Goal: Task Accomplishment & Management: Complete application form

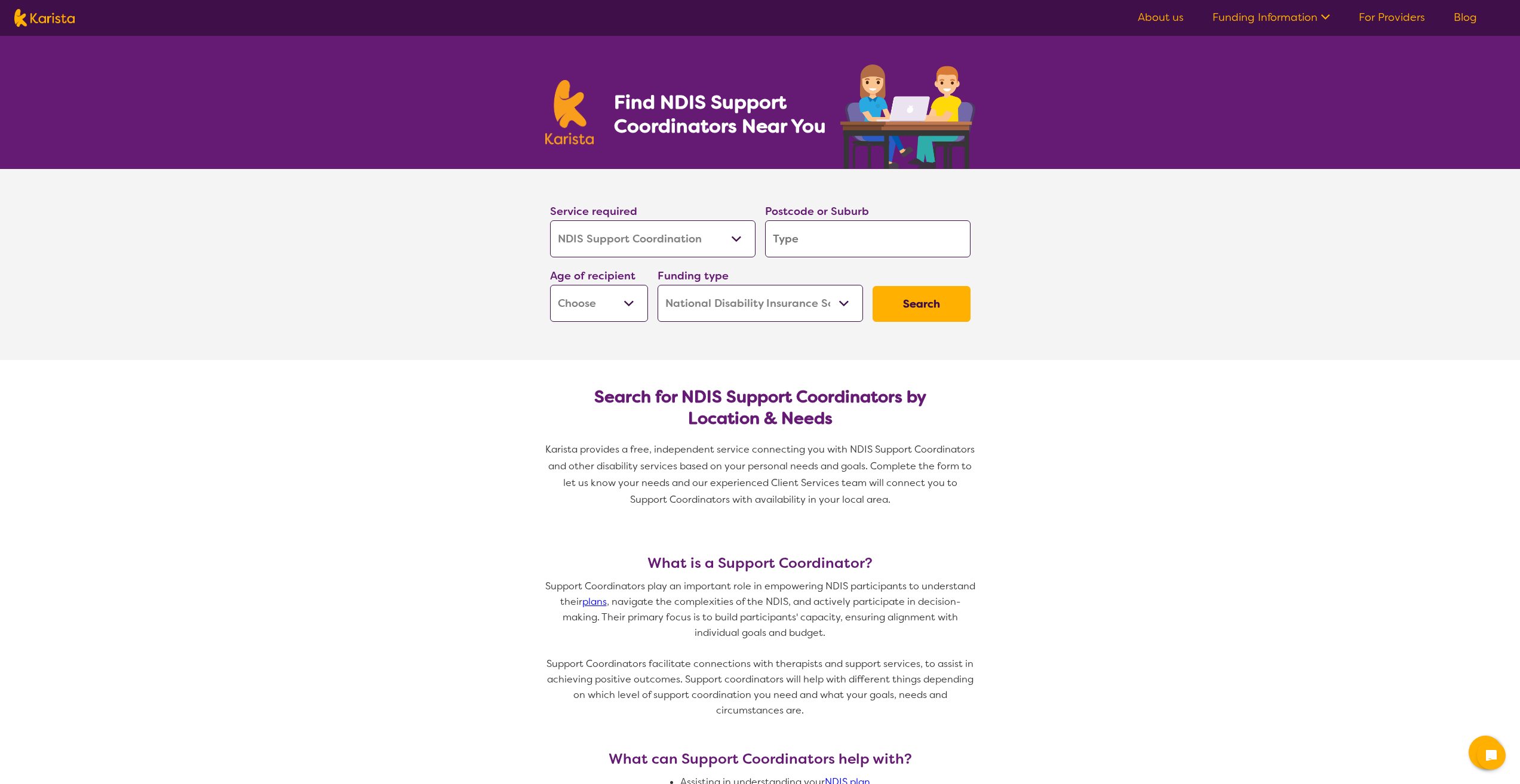
select select "NDIS Support Coordination"
select select "NDIS"
select select "NDIS Support Coordination"
select select "NDIS"
type input "4"
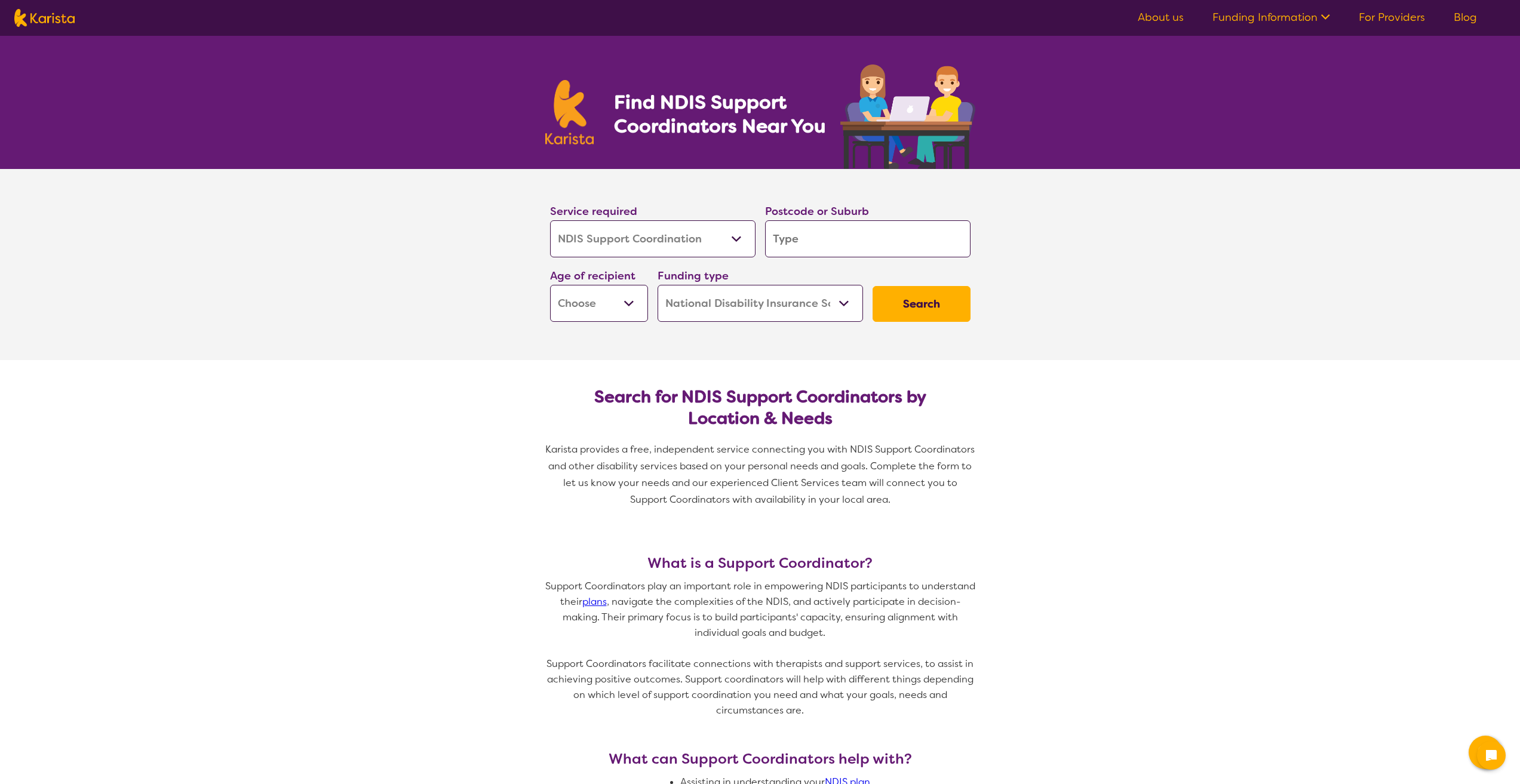
type input "4"
type input "45"
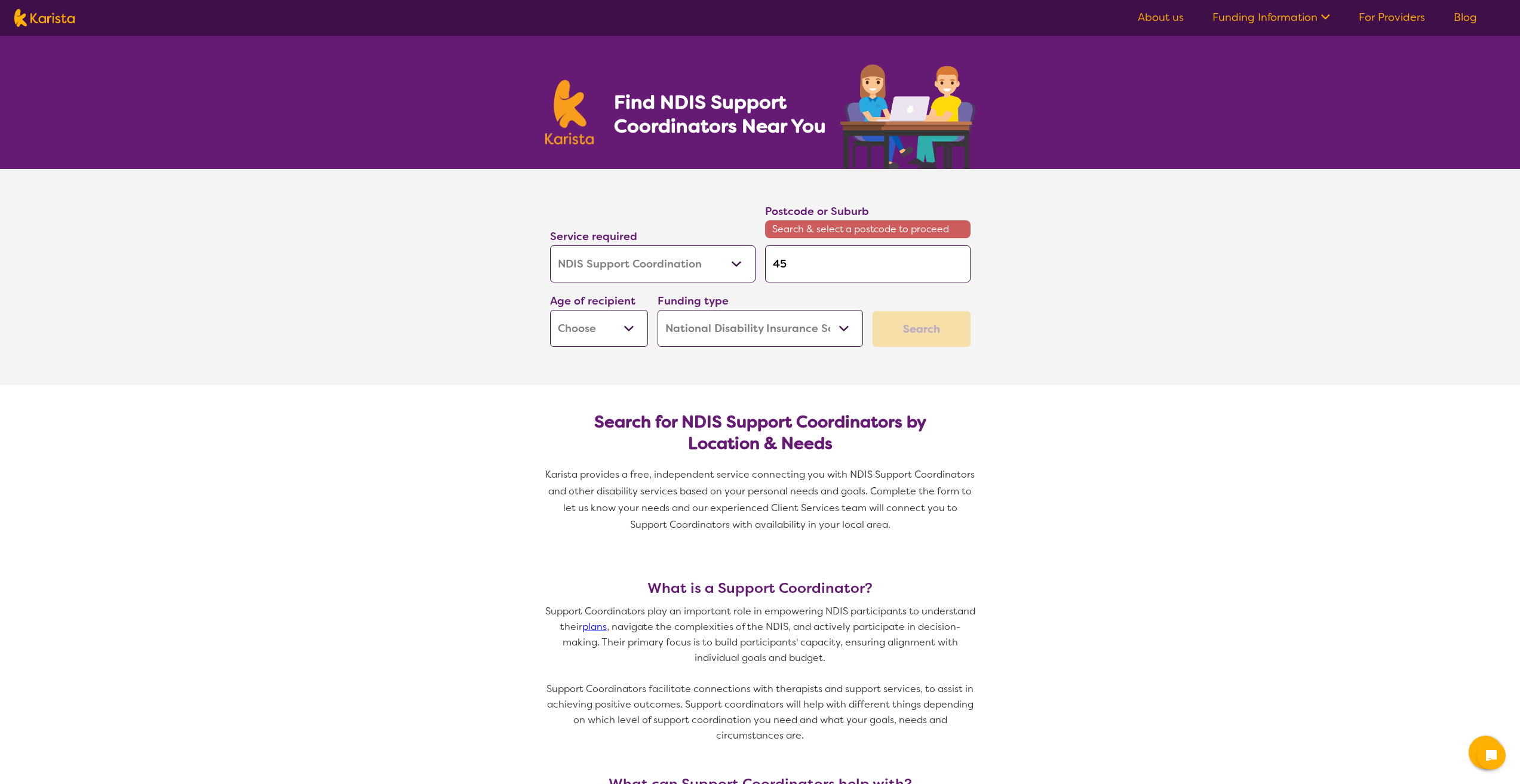
type input "451"
type input "4510"
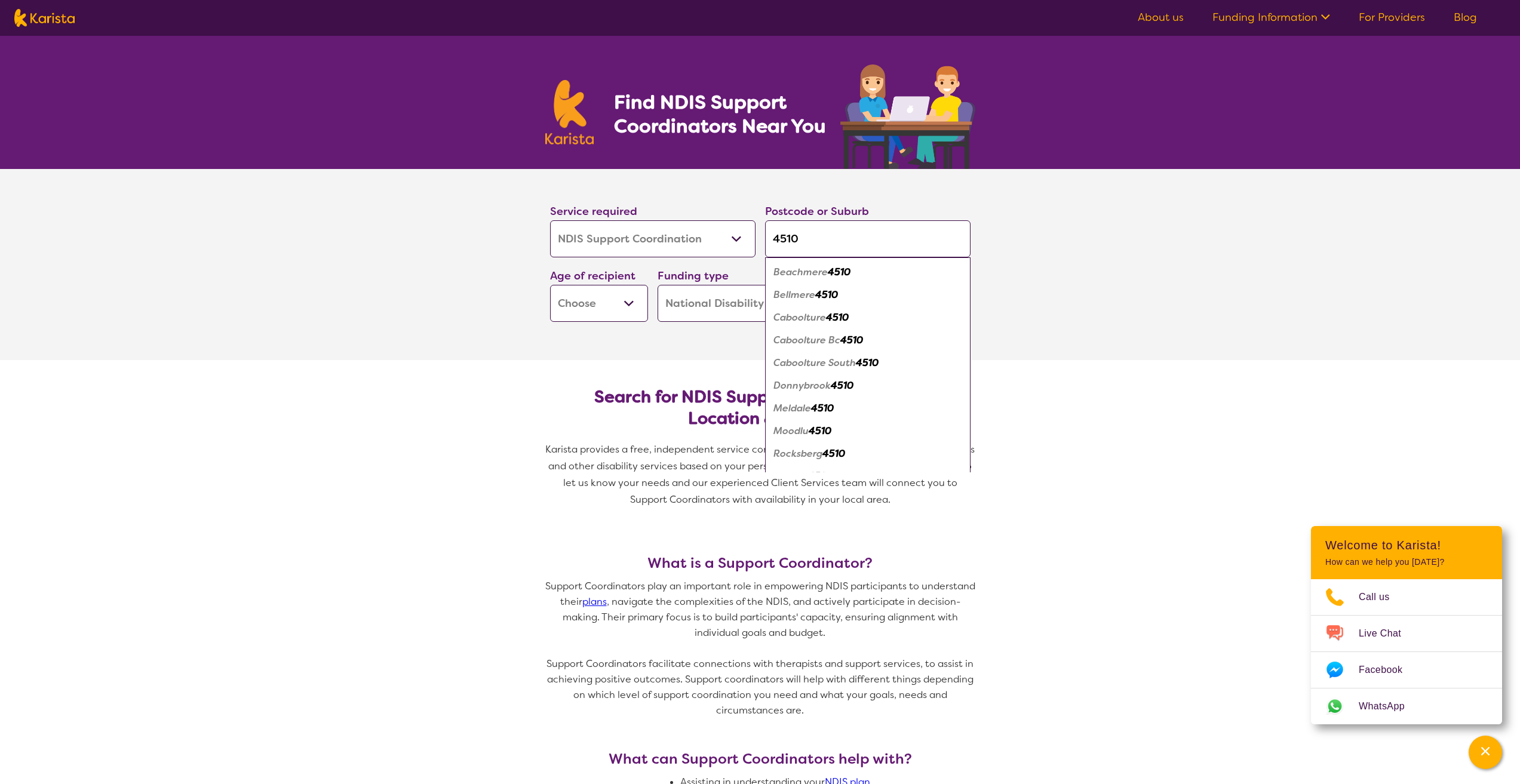
type input "4510"
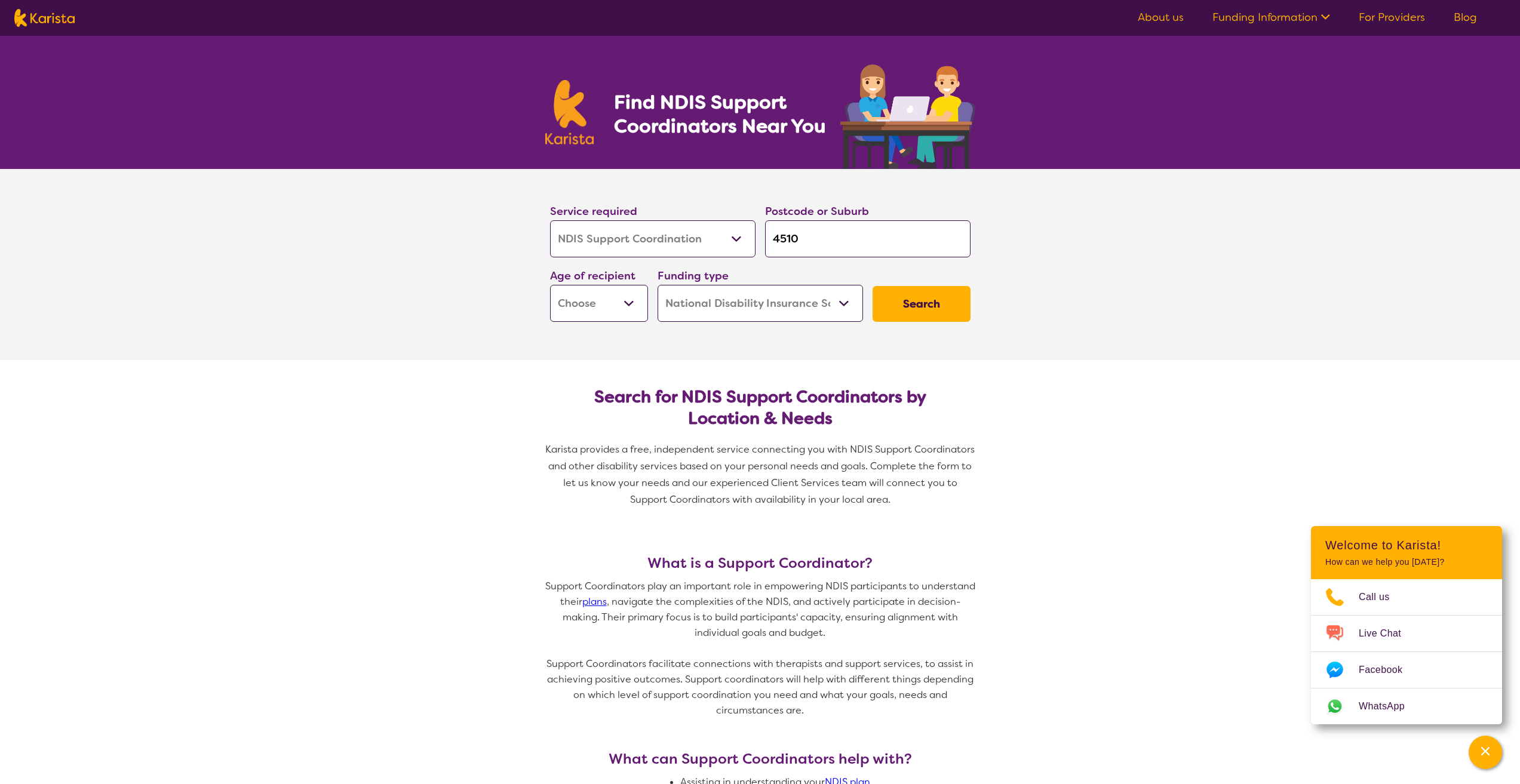
click at [622, 303] on select "Early Childhood - 0 to 9 Child - 10 to 11 Adolescent - 12 to 17 Adult - 18 to 6…" at bounding box center [599, 303] width 98 height 37
select select "AD"
click at [550, 285] on select "Early Childhood - 0 to 9 Child - 10 to 11 Adolescent - 12 to 17 Adult - 18 to 6…" at bounding box center [599, 303] width 98 height 37
select select "AD"
click at [930, 299] on button "Search" at bounding box center [922, 304] width 98 height 36
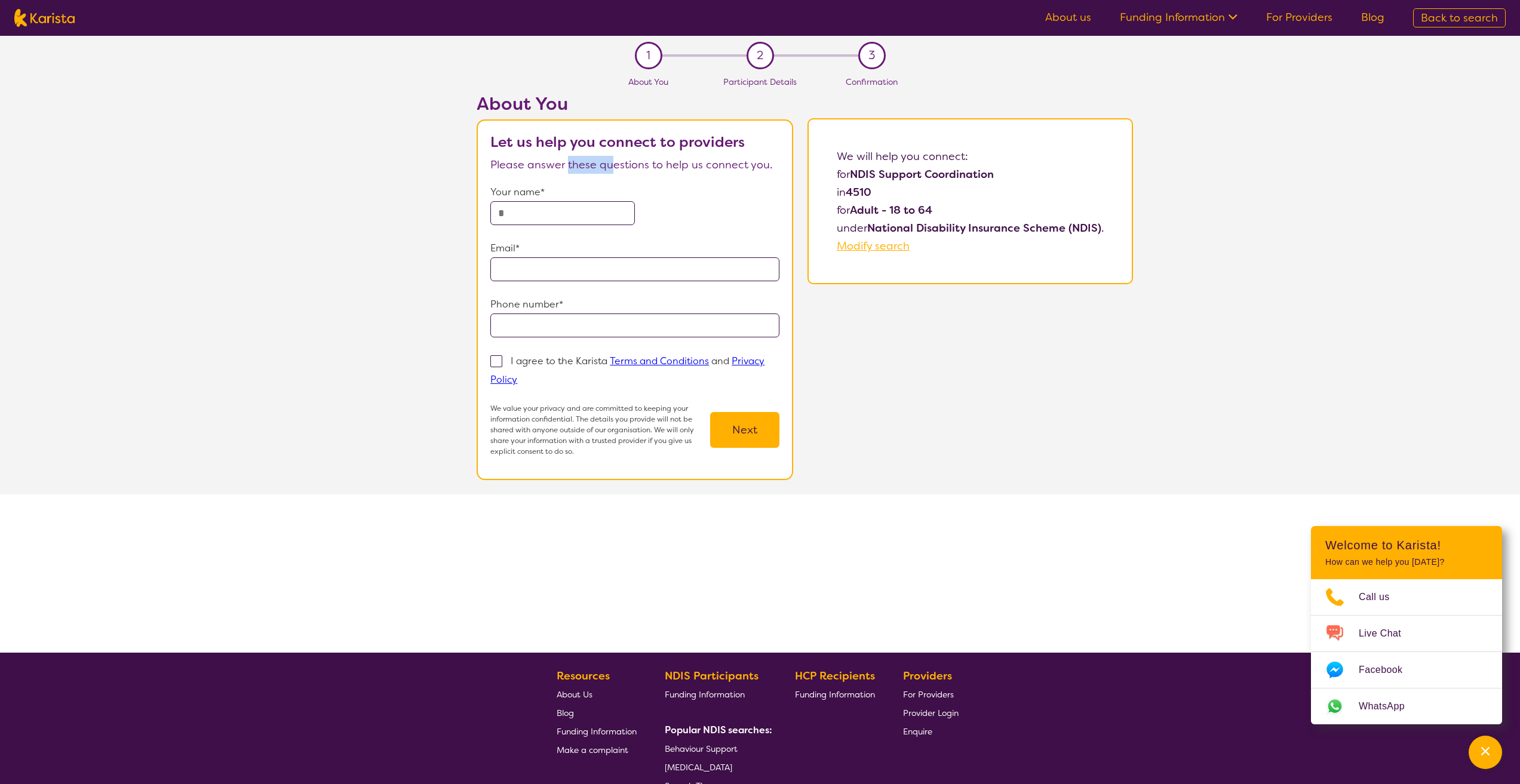
drag, startPoint x: 568, startPoint y: 152, endPoint x: 612, endPoint y: 153, distance: 44.0
click at [612, 153] on section "Let us help you connect to providers Please answer these questions to help us c…" at bounding box center [634, 299] width 317 height 360
click at [610, 161] on p "Please answer these questions to help us connect you." at bounding box center [635, 165] width 289 height 18
click at [1293, 19] on link "For Providers" at bounding box center [1300, 17] width 66 height 14
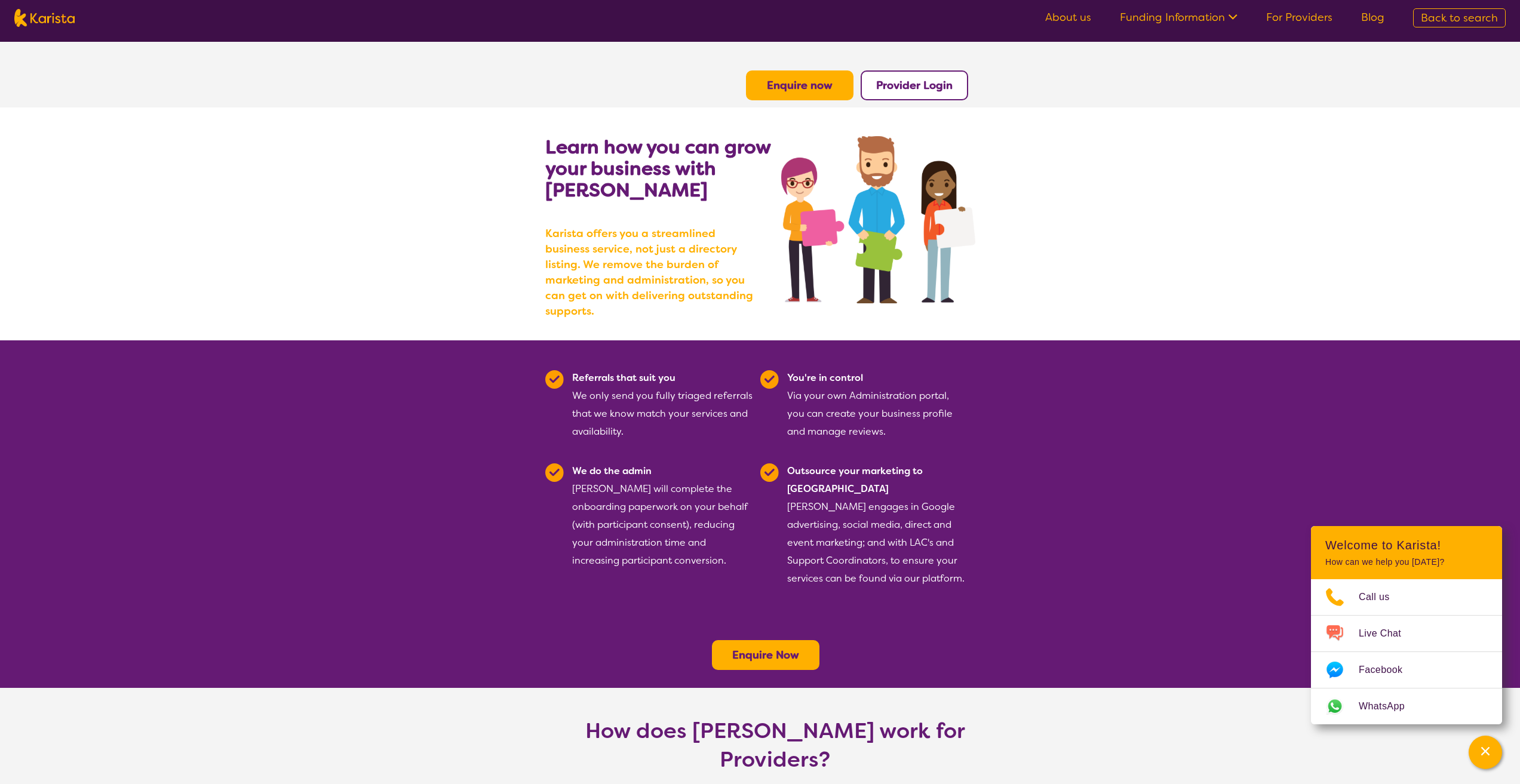
scroll to position [358, 0]
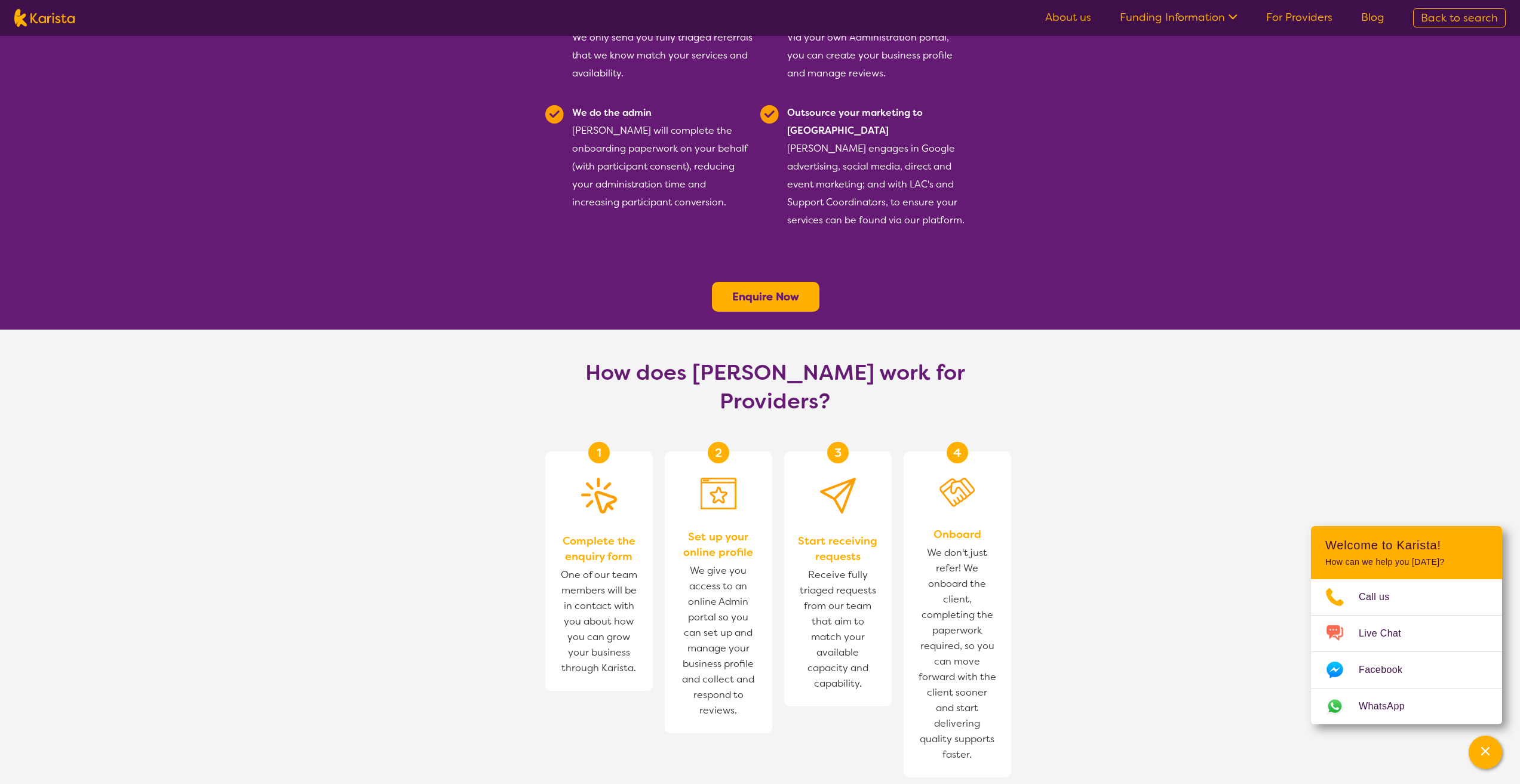
click at [772, 290] on b "Enquire Now" at bounding box center [765, 296] width 67 height 14
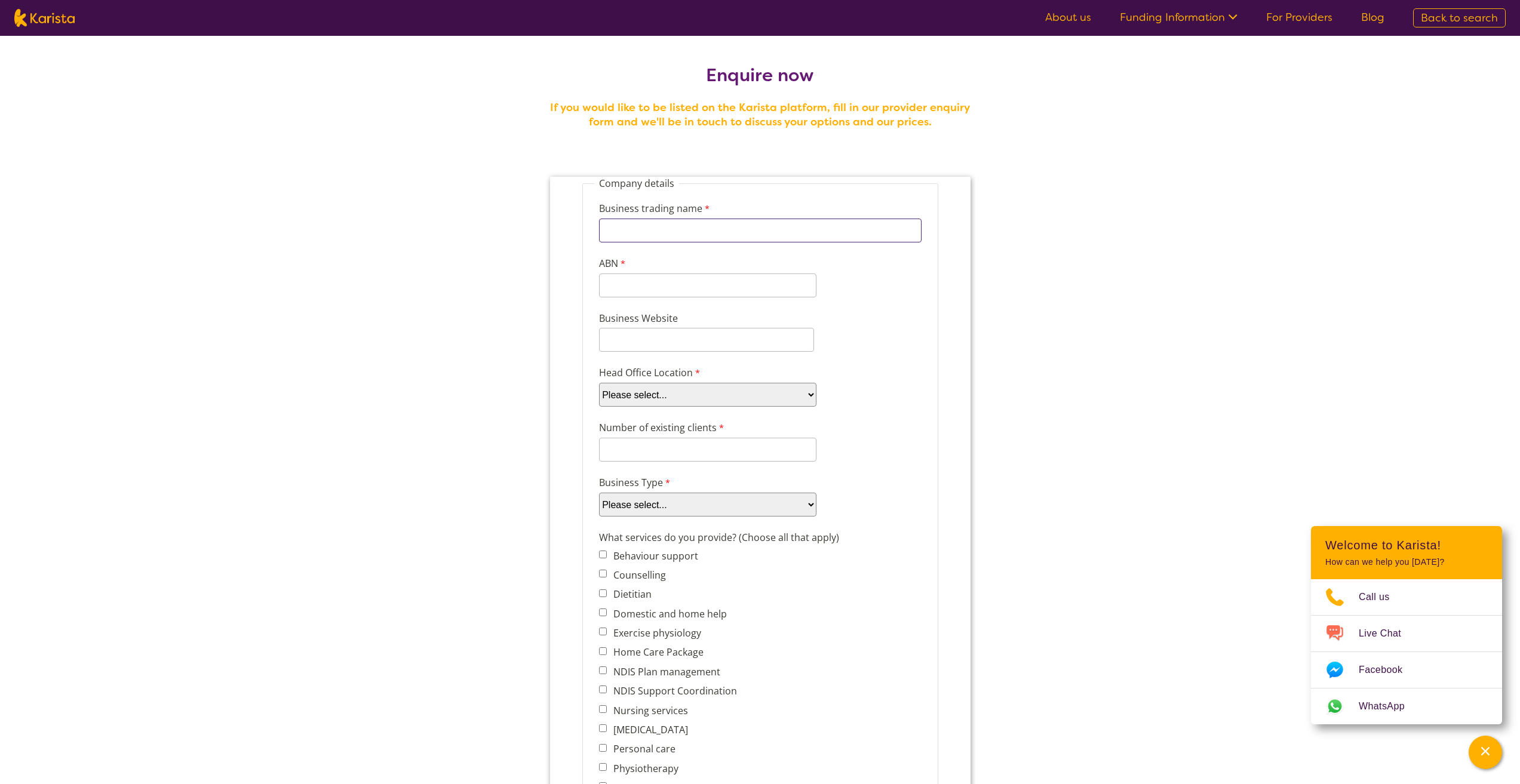
click at [766, 226] on input "Business trading name" at bounding box center [759, 231] width 323 height 24
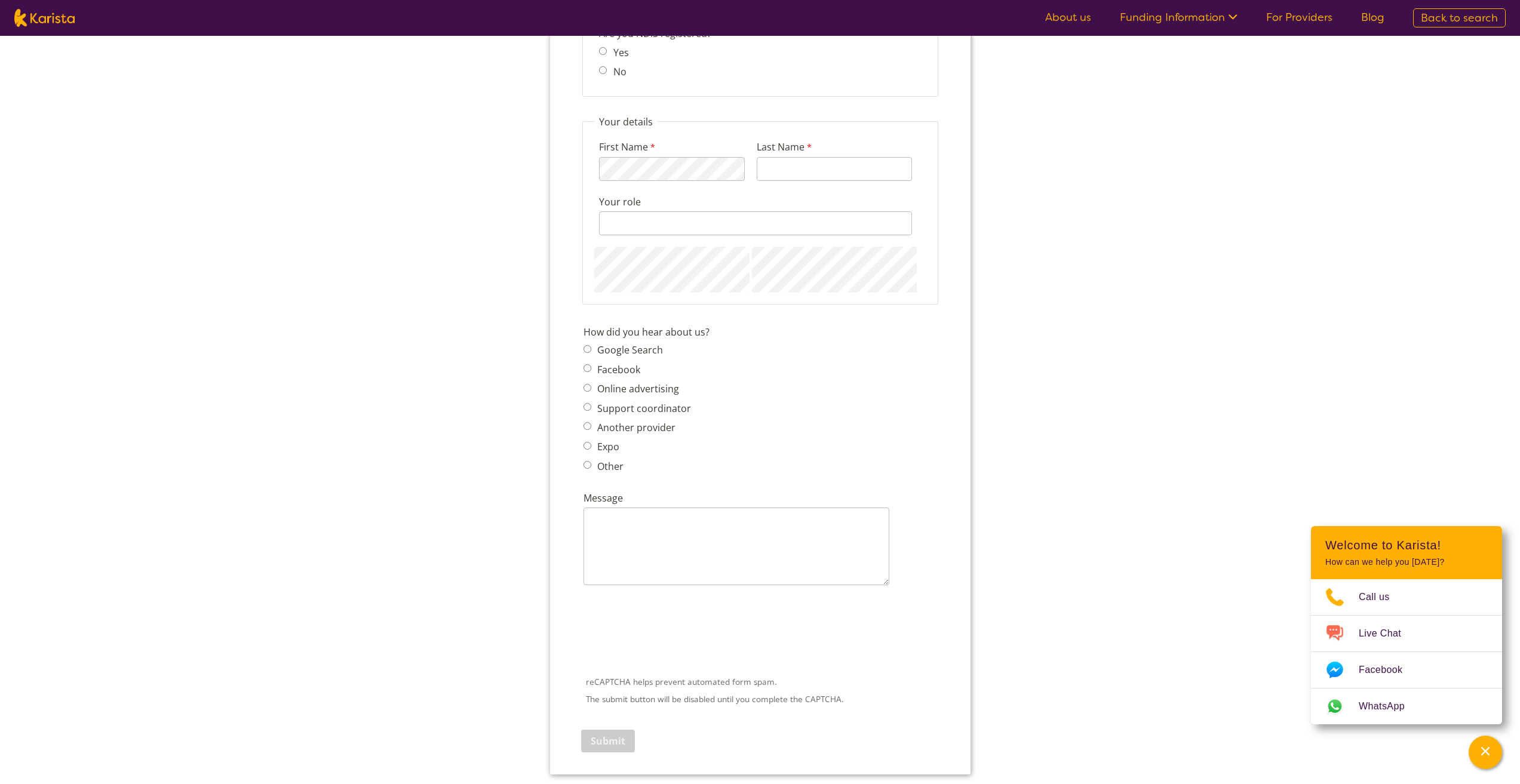
scroll to position [1254, 0]
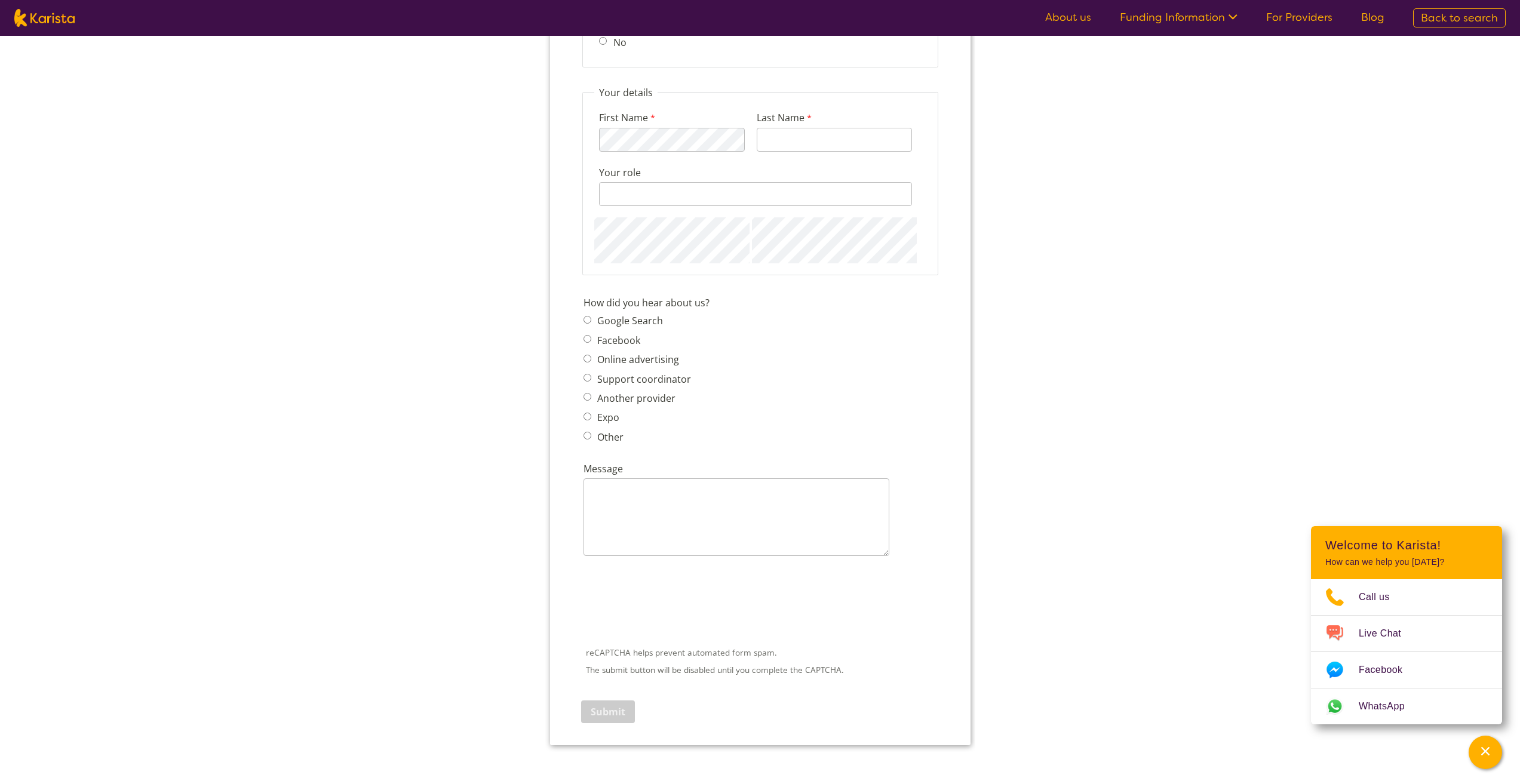
click at [585, 320] on span "Google Search Facebook Online advertising Support coordinator Another provider …" at bounding box center [640, 378] width 114 height 133
click at [589, 310] on input "Google Search" at bounding box center [587, 309] width 8 height 8
radio input "true"
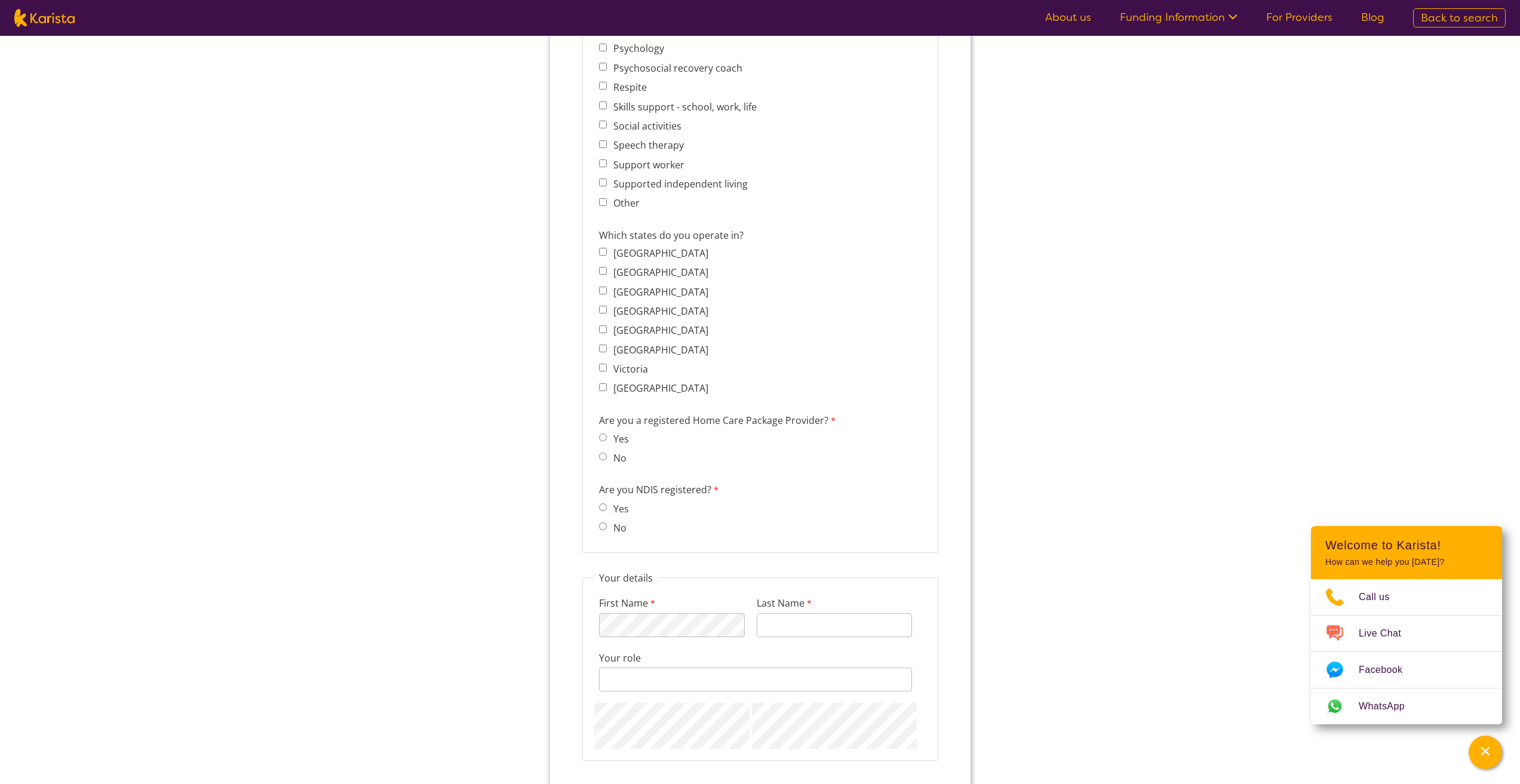
scroll to position [677, 0]
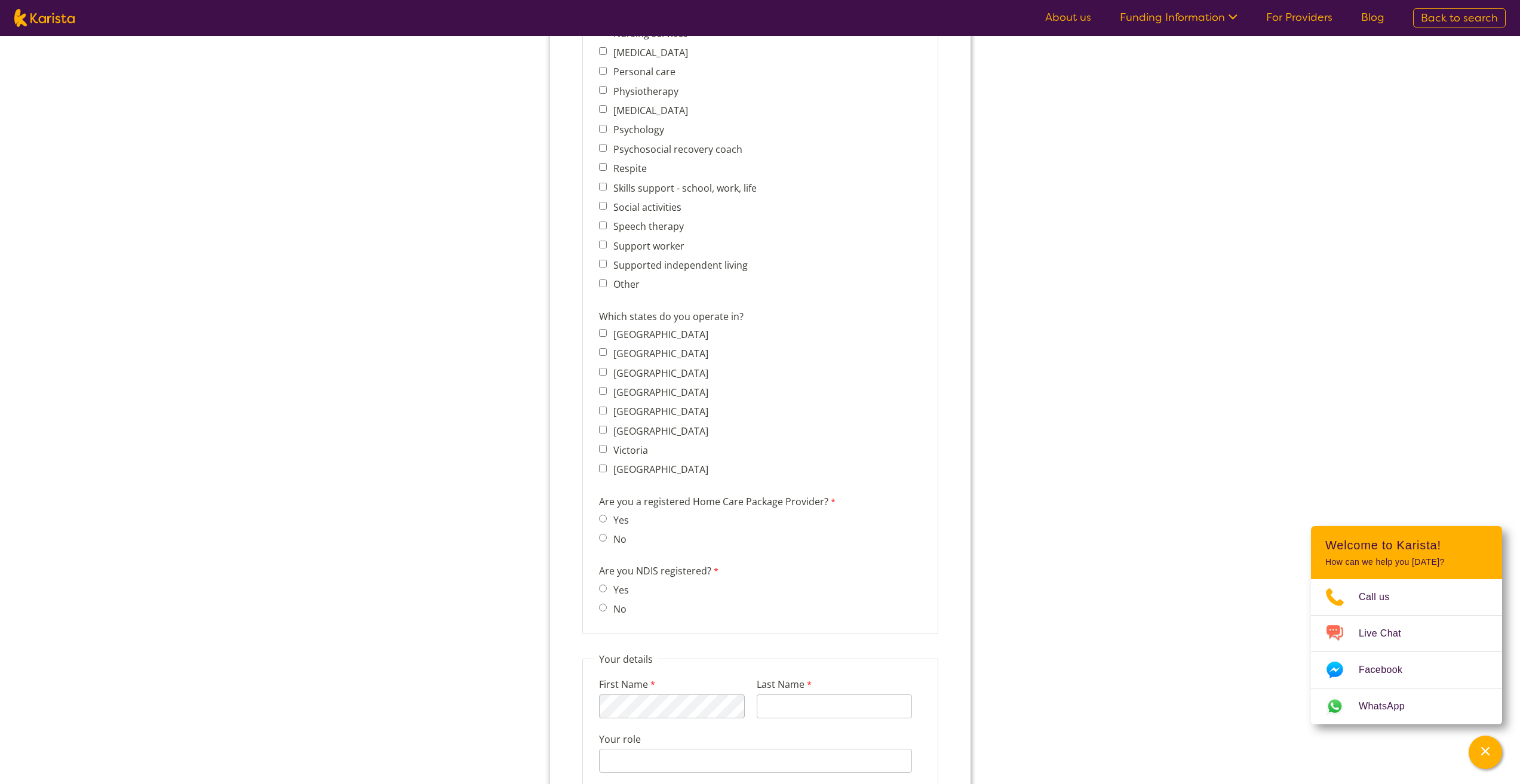
click at [602, 394] on input "[GEOGRAPHIC_DATA]" at bounding box center [602, 390] width 8 height 8
checkbox input "true"
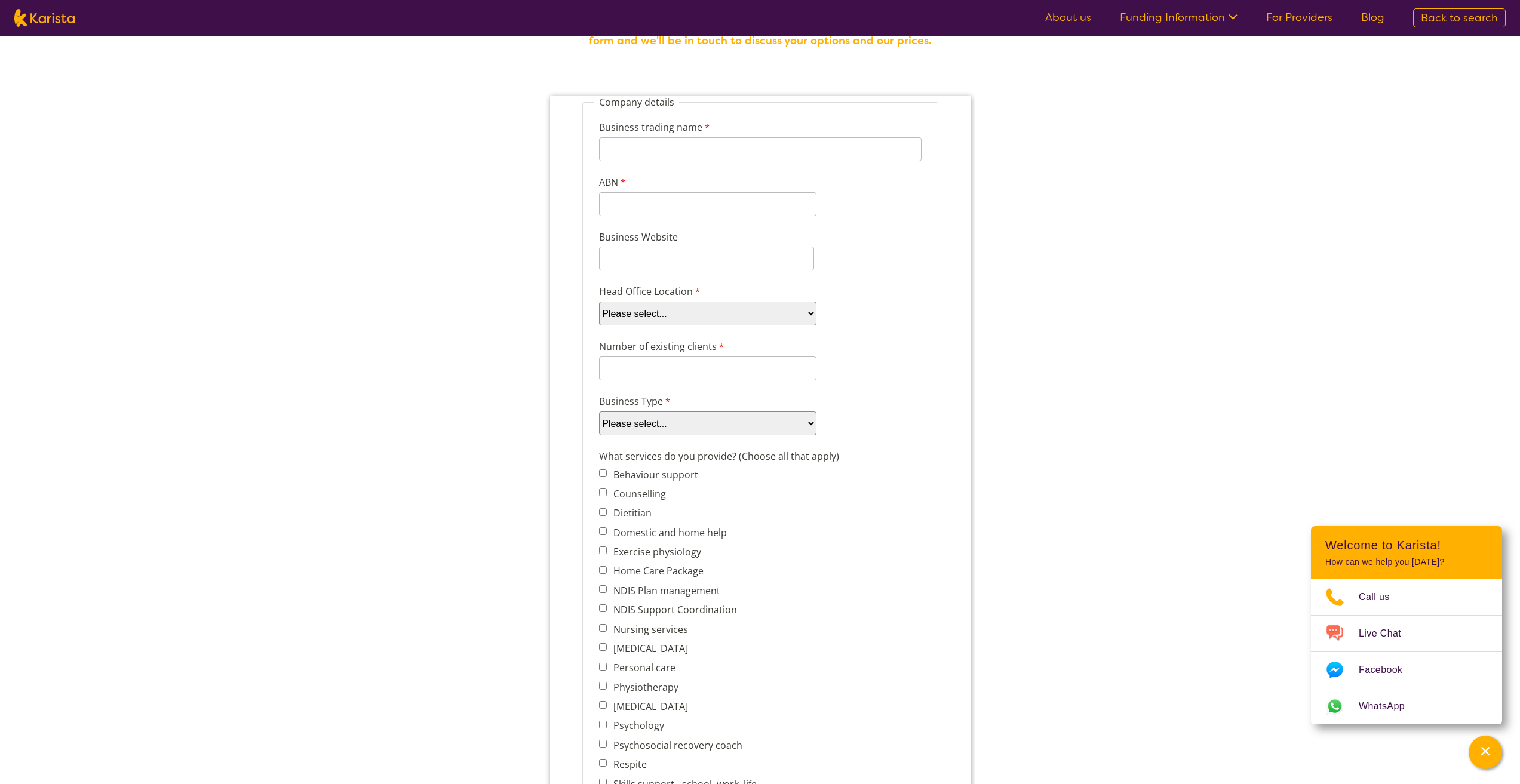
scroll to position [80, 0]
click at [737, 152] on input "Business trading name" at bounding box center [759, 150] width 323 height 24
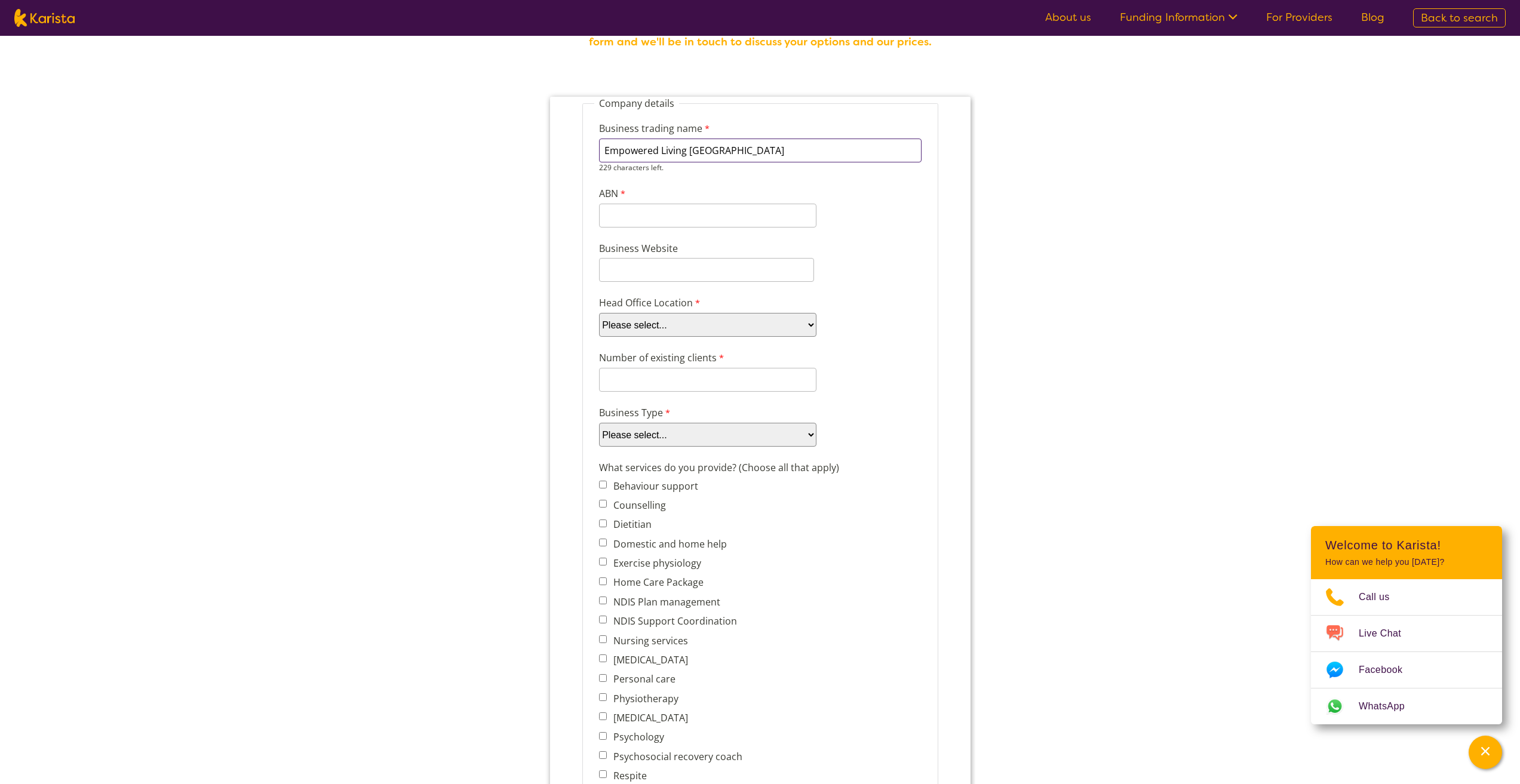
type input "Empowered Living [GEOGRAPHIC_DATA]"
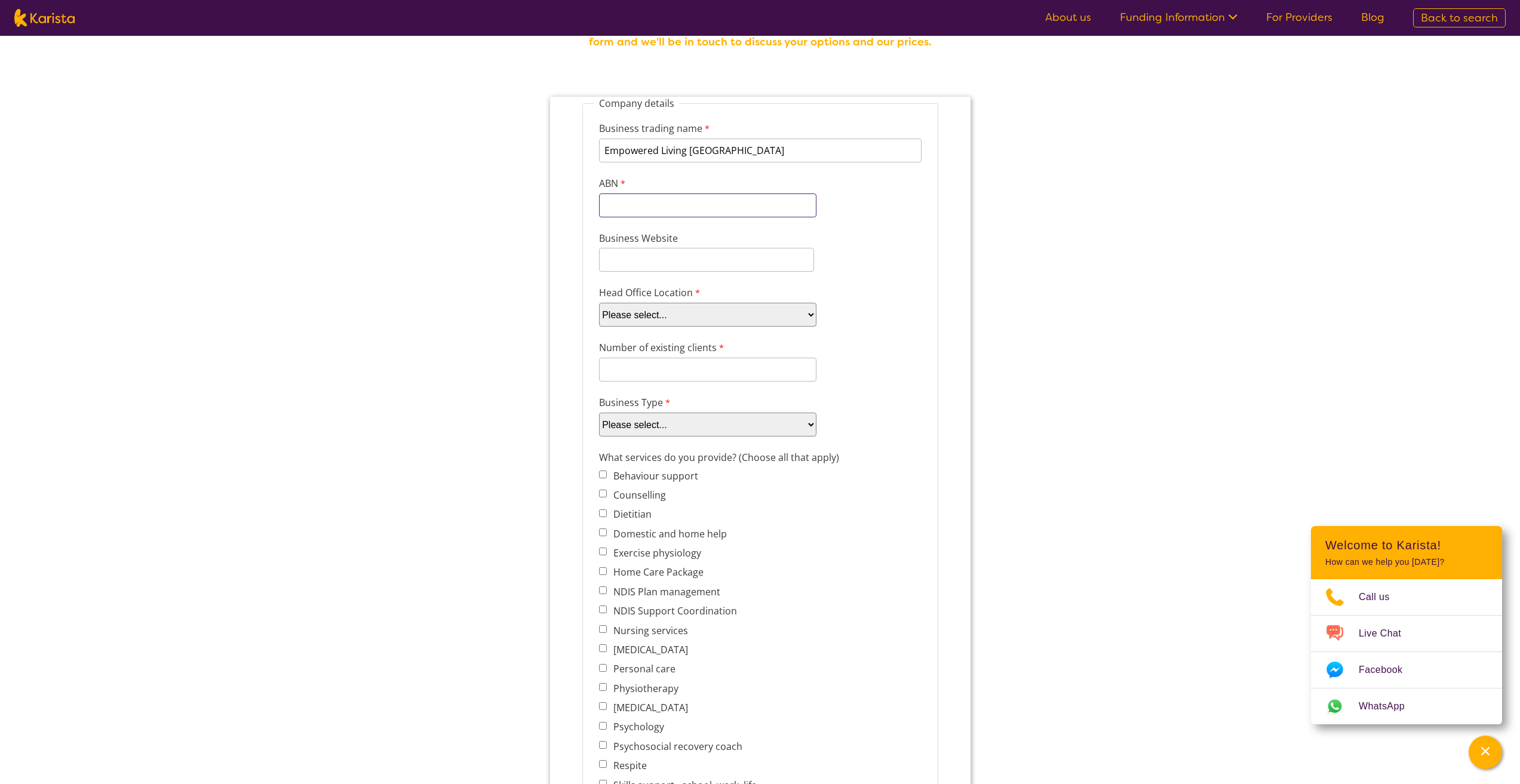
click at [703, 198] on input "ABN" at bounding box center [707, 205] width 217 height 24
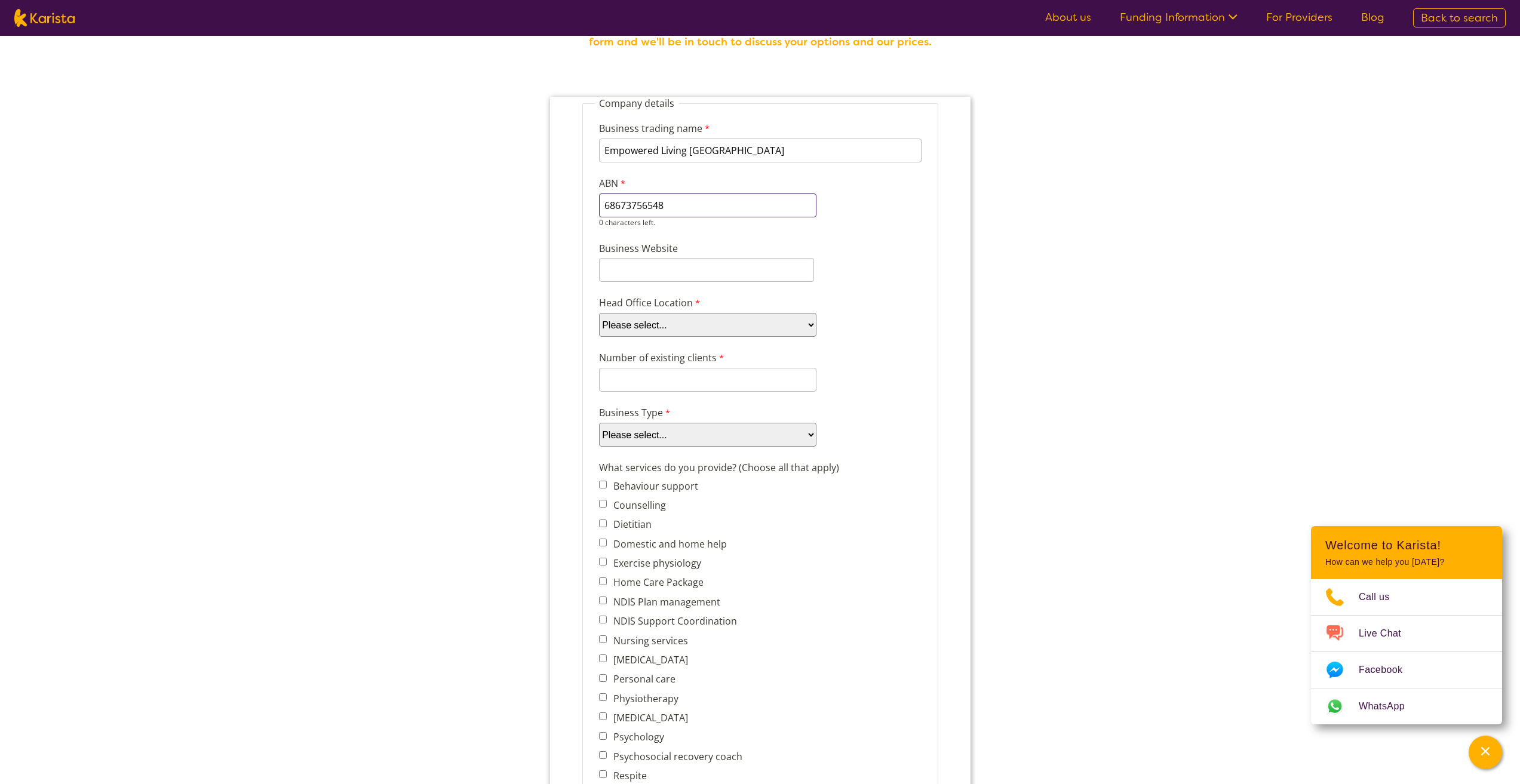
type input "68673756548"
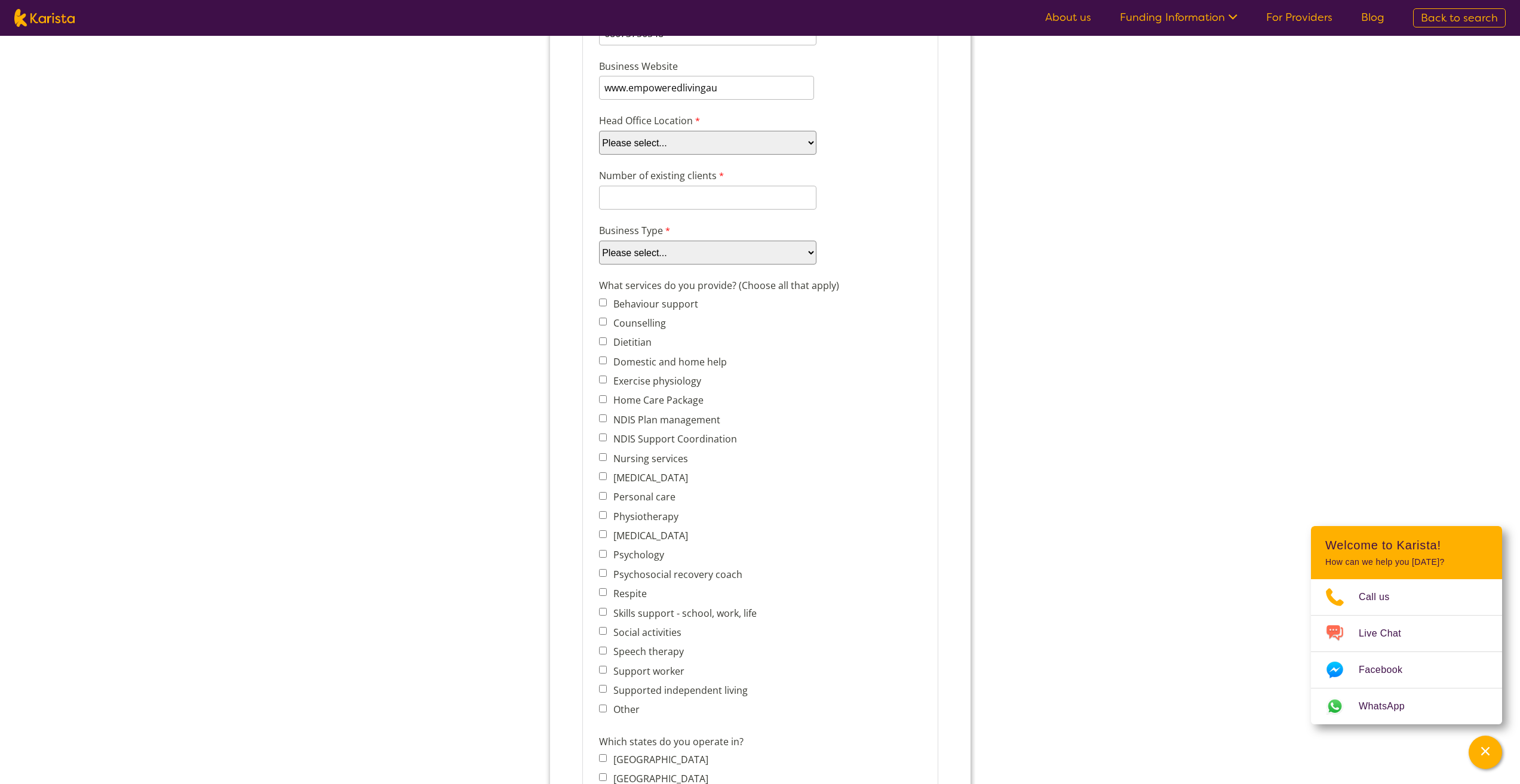
scroll to position [86, 0]
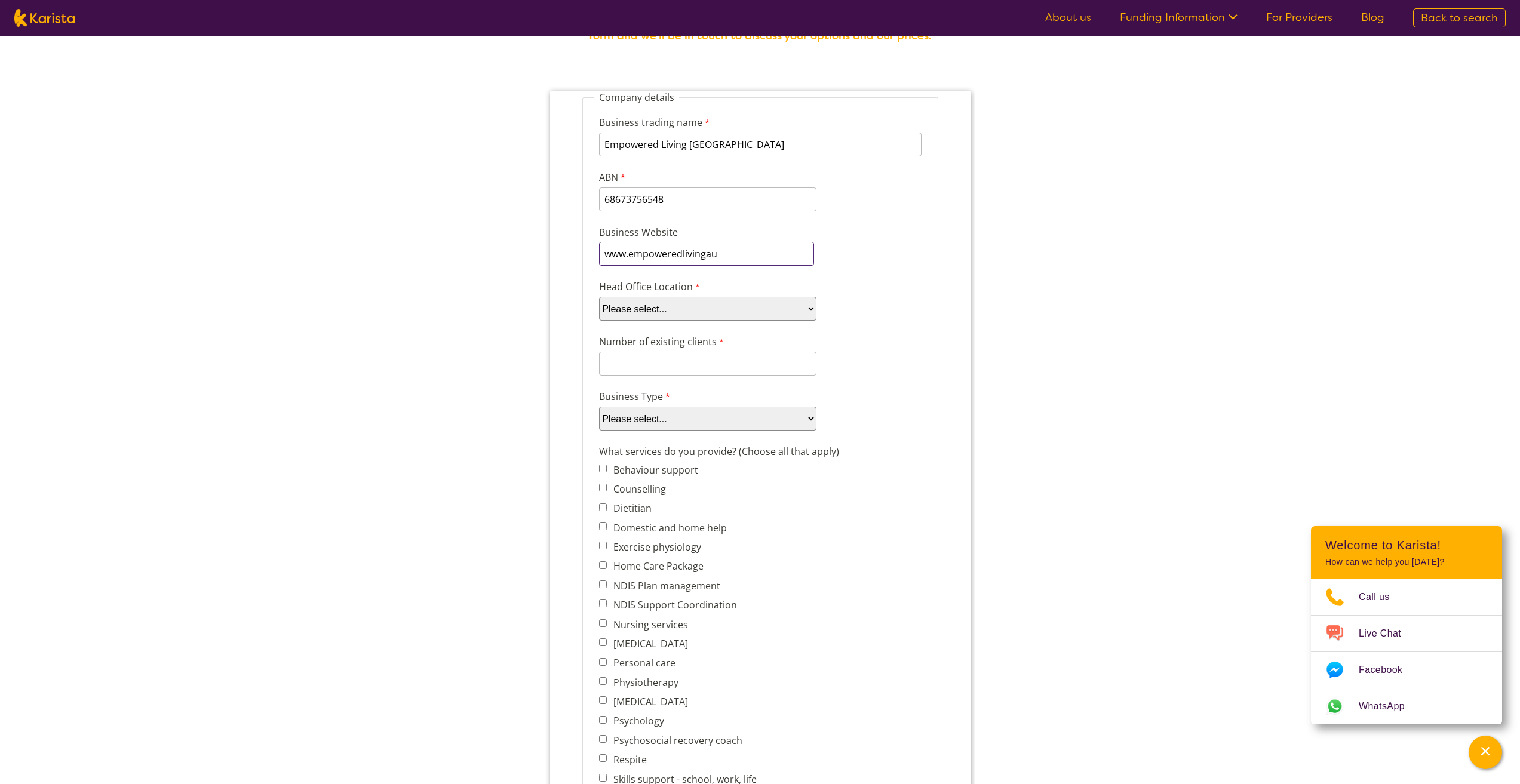
click at [735, 249] on input "www.empoweredlivingau" at bounding box center [706, 254] width 215 height 24
type input "[DOMAIN_NAME]"
click at [728, 308] on select "Please select... ACT [GEOGRAPHIC_DATA] NT QLD SA TAS [GEOGRAPHIC_DATA] [GEOGRAP…" at bounding box center [707, 309] width 217 height 24
select select "tfa_97"
click at [598, 297] on select "Please select... ACT [GEOGRAPHIC_DATA] NT QLD SA TAS [GEOGRAPHIC_DATA] [GEOGRAP…" at bounding box center [707, 309] width 217 height 24
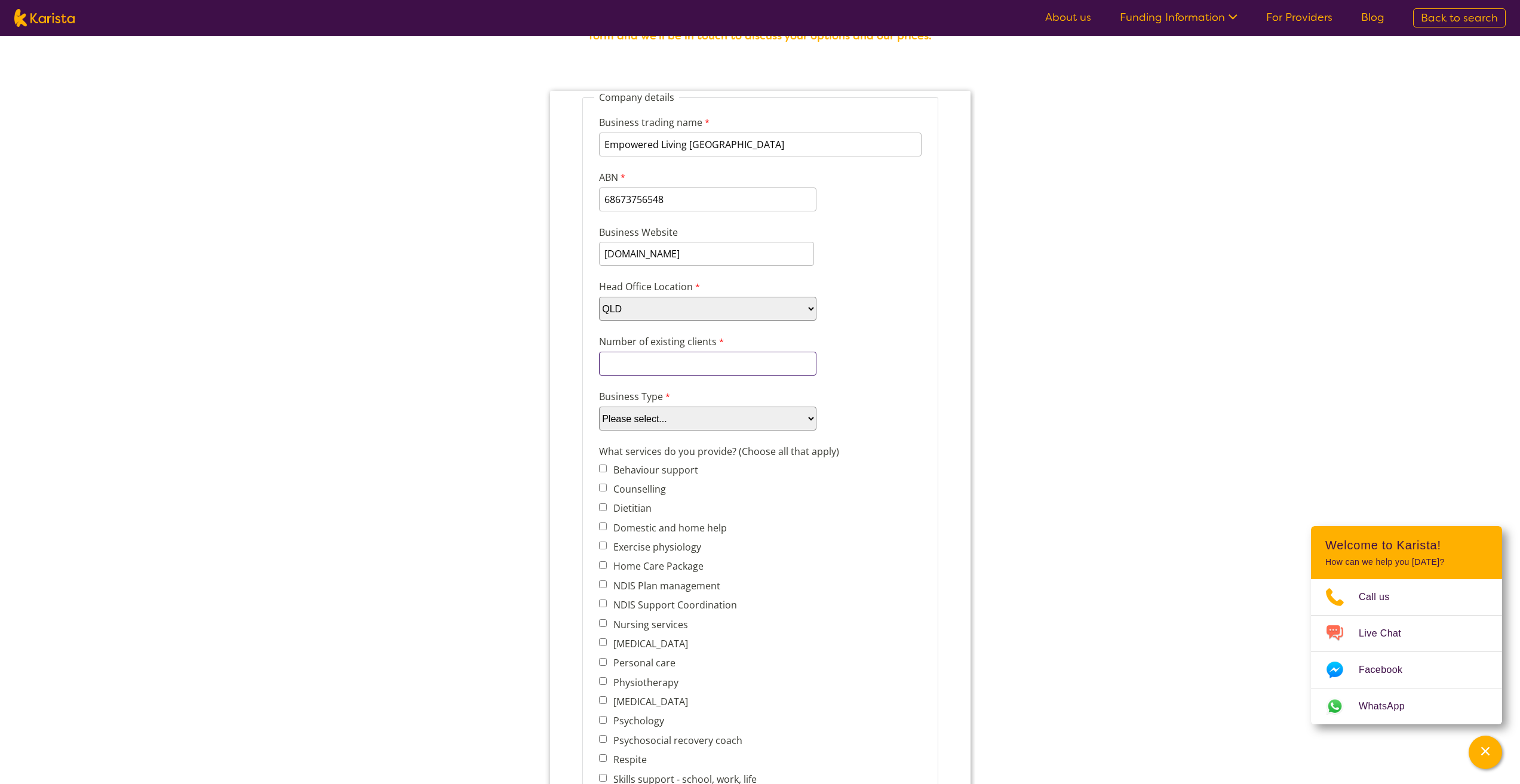
click at [639, 366] on input "Number of existing clients" at bounding box center [707, 364] width 217 height 24
type input "0"
click at [662, 427] on select "Please select... Company Individual/Sole Trader Other (please specify)" at bounding box center [707, 419] width 217 height 24
select select "tfa_87"
click at [598, 407] on select "Please select... Company Individual/Sole Trader Other (please specify)" at bounding box center [707, 419] width 217 height 24
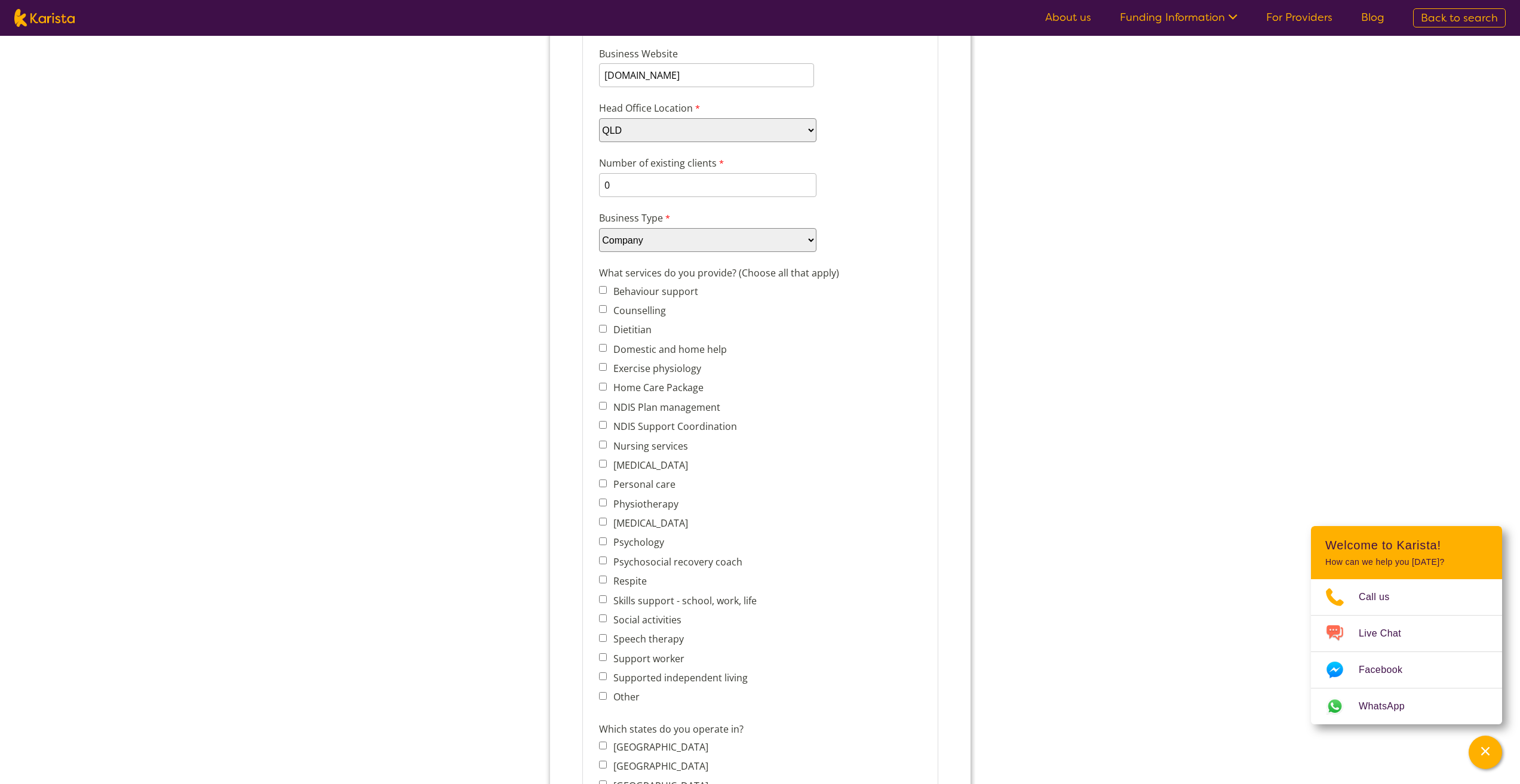
scroll to position [265, 0]
click at [597, 446] on div "What services do you provide? (Choose all that apply) Behaviour support Counsel…" at bounding box center [759, 486] width 332 height 447
click at [604, 441] on input "Nursing services" at bounding box center [602, 444] width 8 height 8
checkbox input "true"
click at [602, 486] on input "Personal care" at bounding box center [602, 483] width 8 height 8
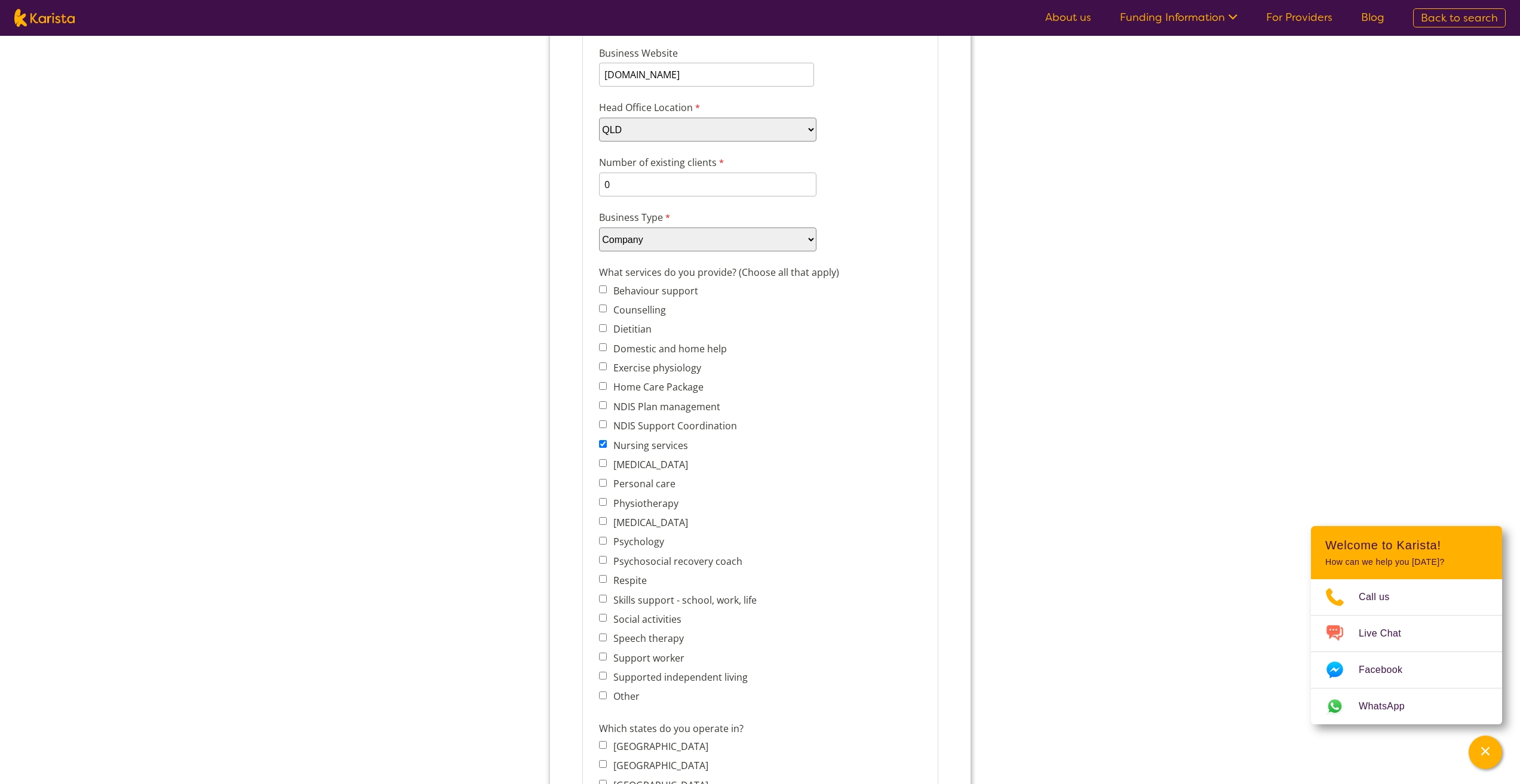
checkbox input "true"
click at [601, 579] on input "Respite" at bounding box center [602, 579] width 8 height 8
checkbox input "true"
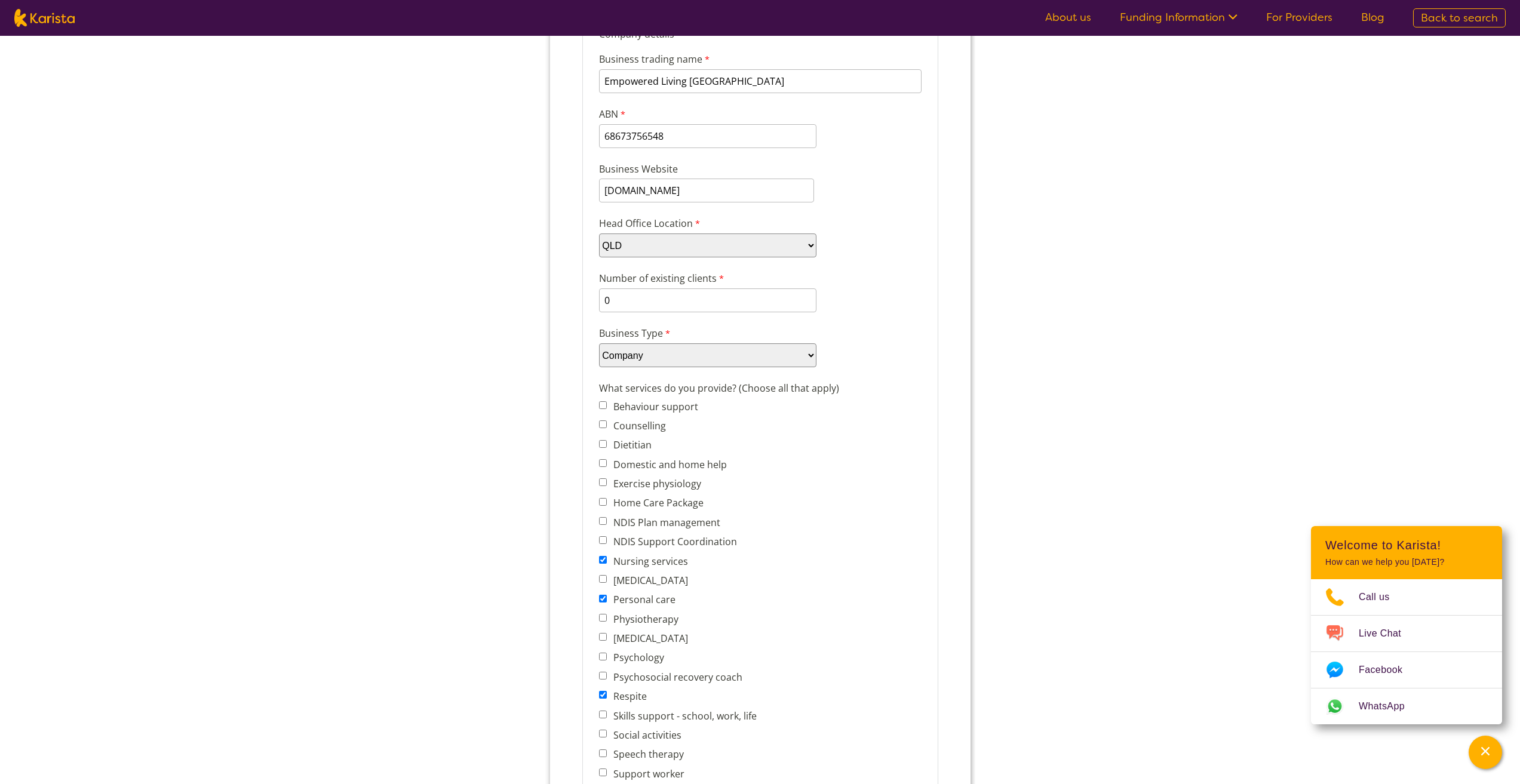
scroll to position [146, 0]
click at [606, 467] on input "Domestic and home help" at bounding box center [602, 466] width 8 height 8
checkbox input "true"
click at [601, 525] on input "NDIS Plan management" at bounding box center [602, 524] width 8 height 8
checkbox input "true"
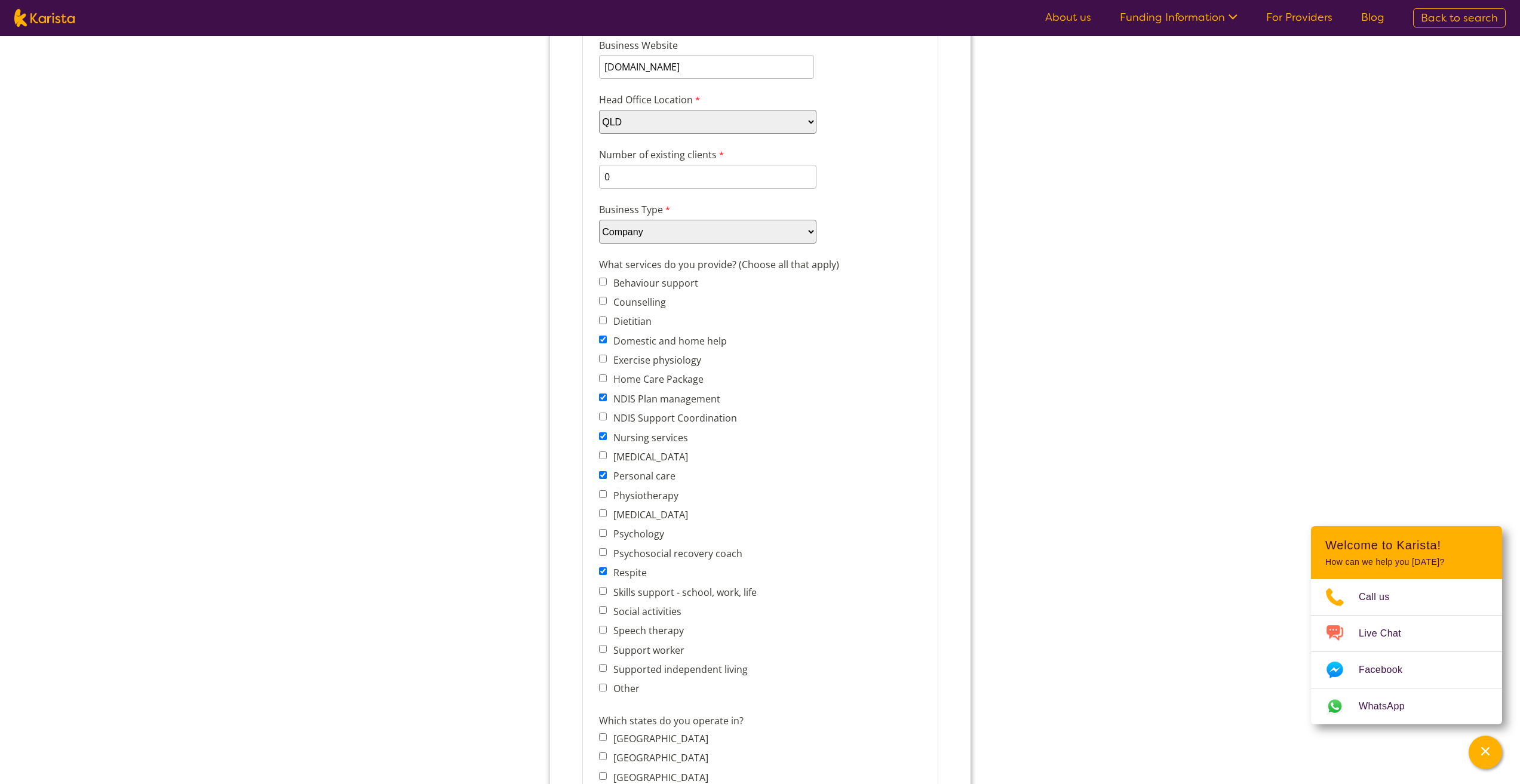
scroll to position [384, 0]
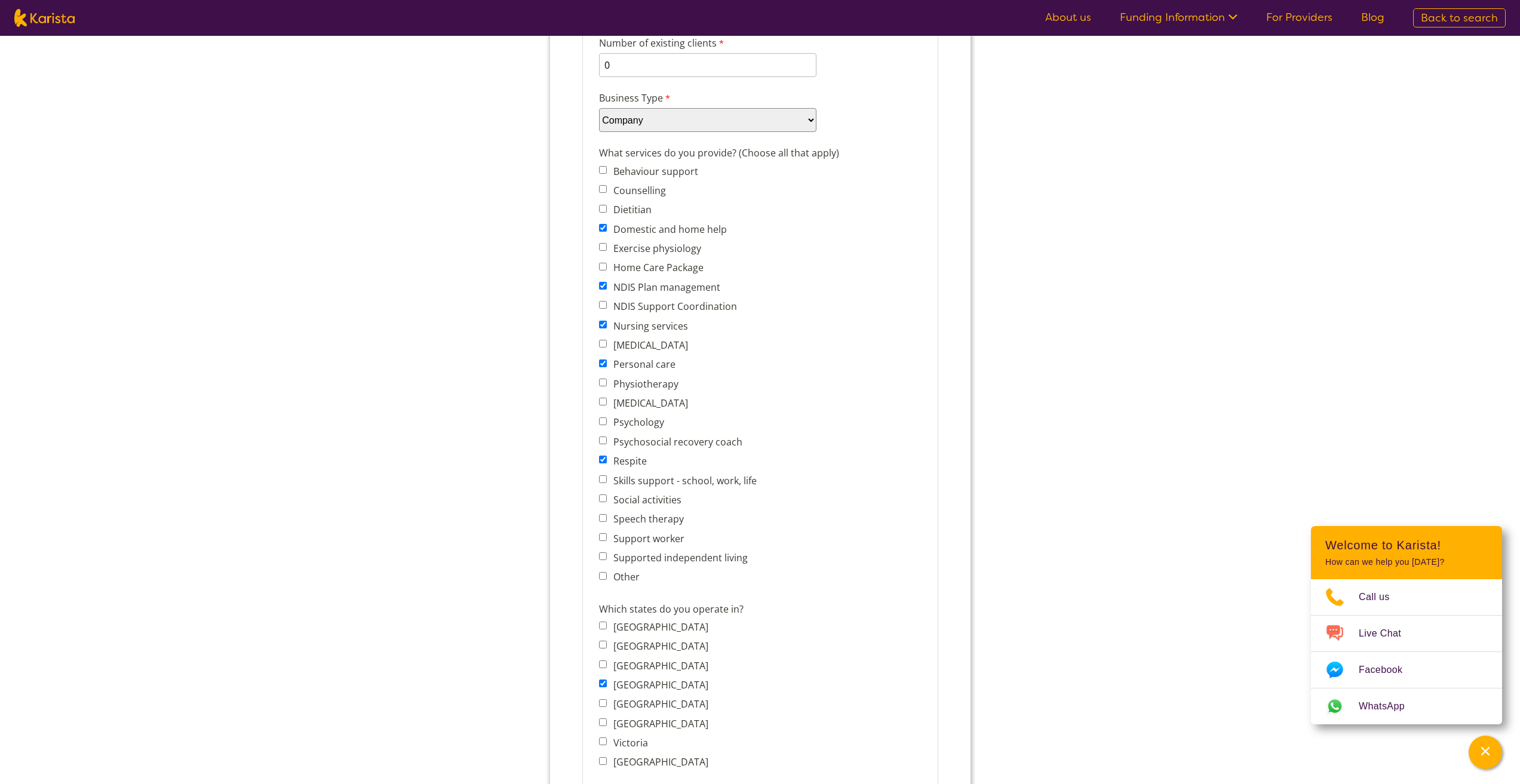
click at [601, 457] on input "Respite" at bounding box center [602, 460] width 8 height 8
checkbox input "false"
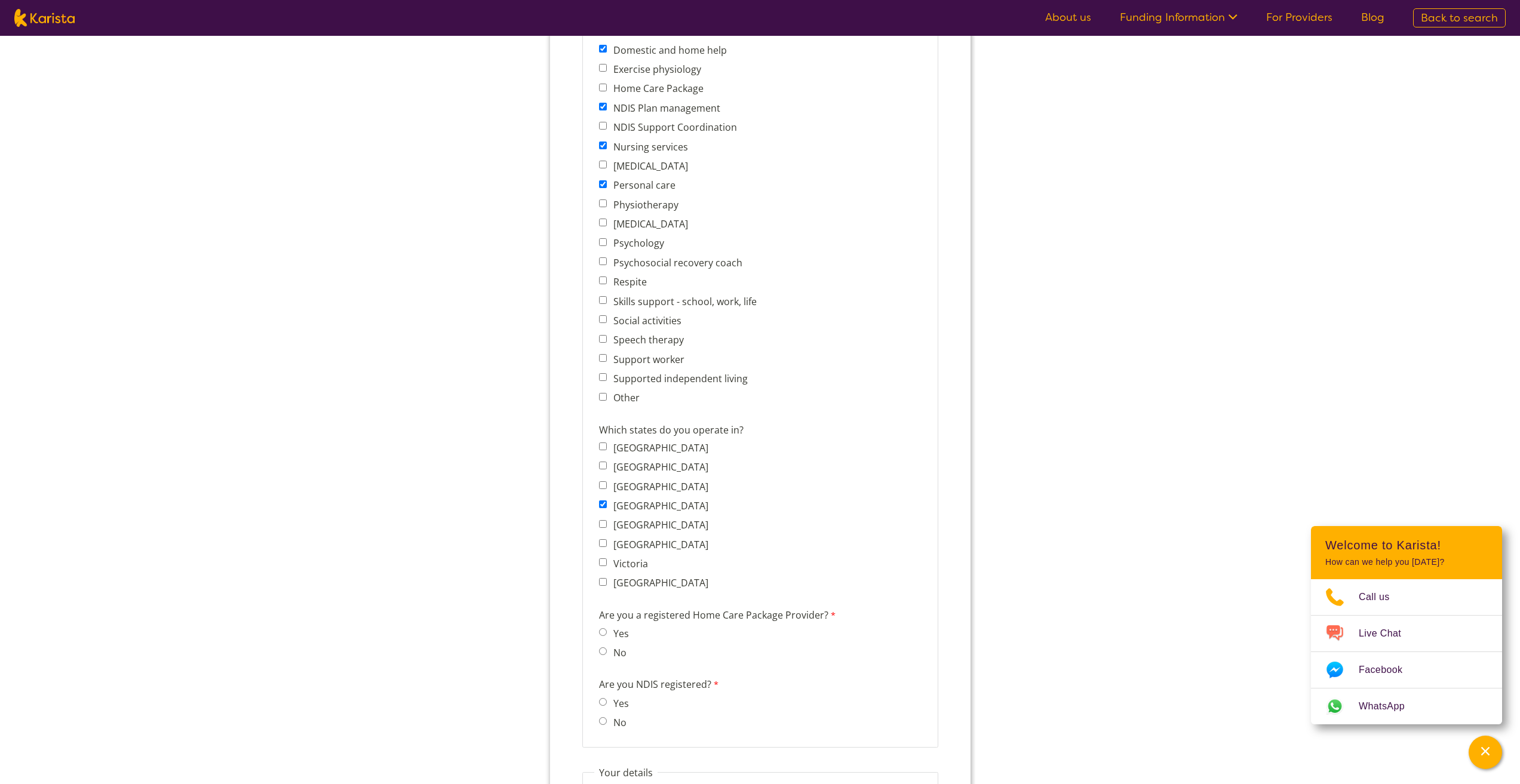
scroll to position [743, 0]
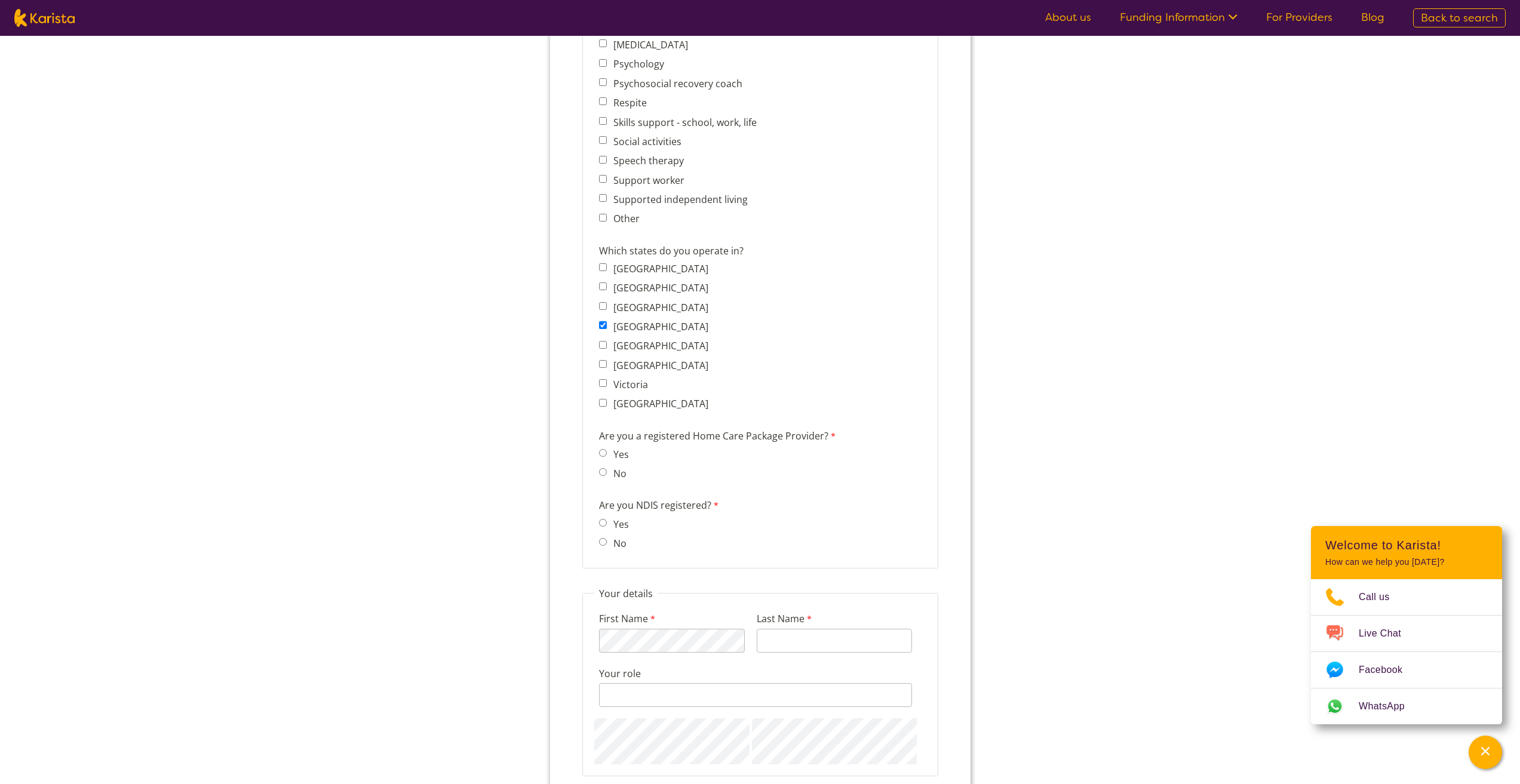
click at [600, 472] on input "No" at bounding box center [602, 472] width 8 height 8
radio input "true"
click at [603, 524] on input "Yes" at bounding box center [602, 523] width 8 height 8
radio input "true"
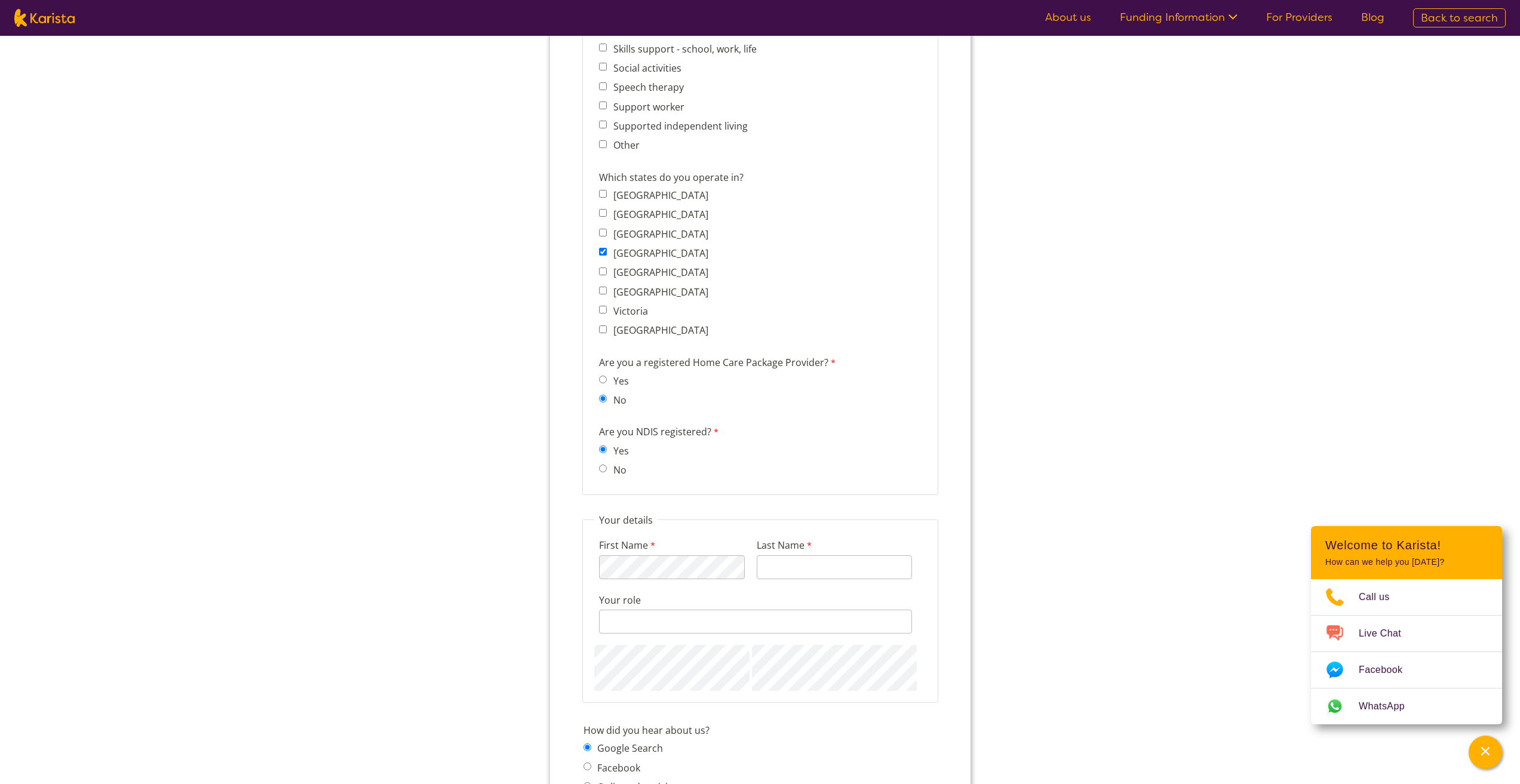
scroll to position [922, 0]
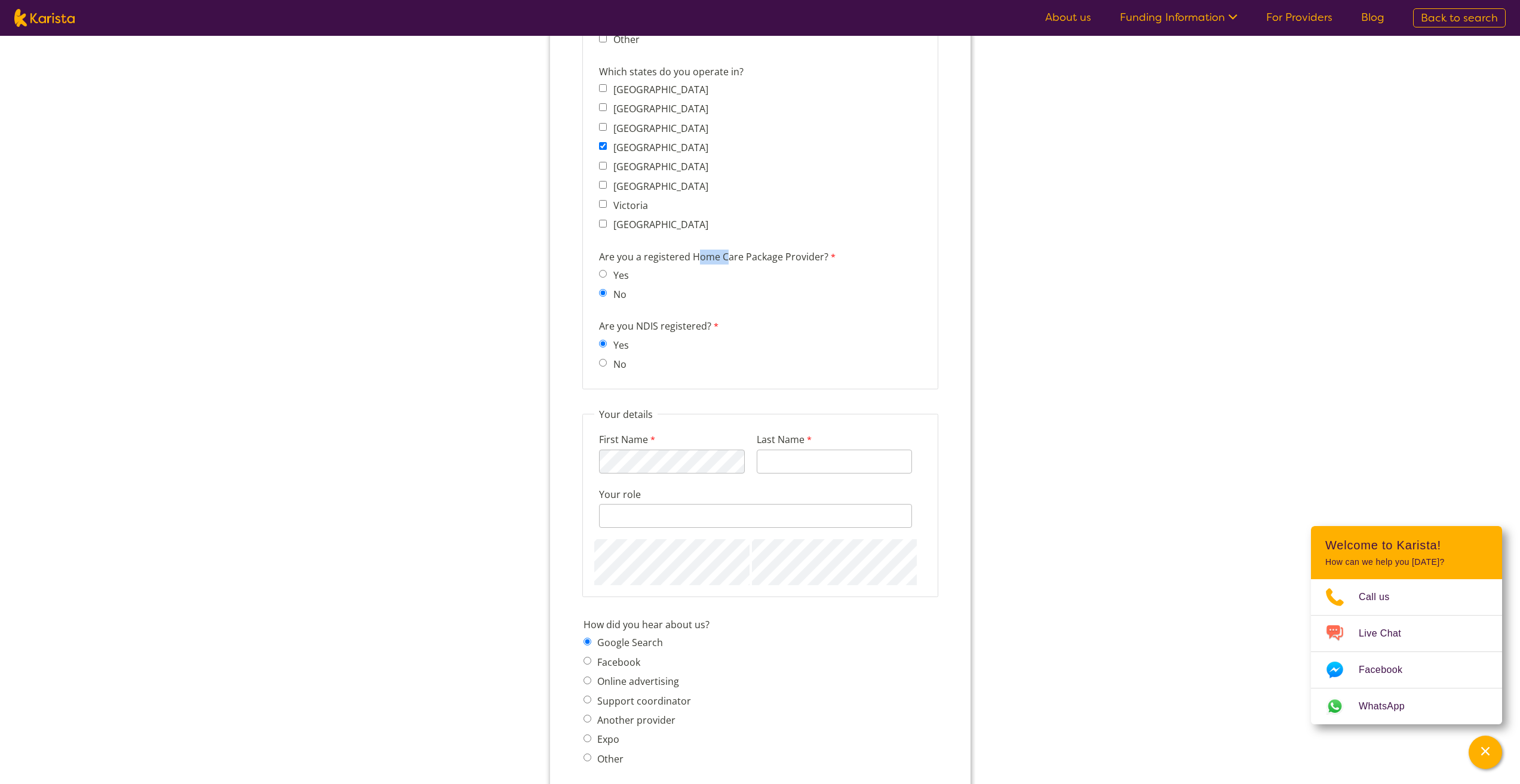
drag, startPoint x: 695, startPoint y: 254, endPoint x: 726, endPoint y: 255, distance: 31.0
click at [726, 255] on label "Are you a registered Home Care Package Provider?" at bounding box center [722, 258] width 248 height 17
click at [716, 260] on label "Are you a registered Home Care Package Provider?" at bounding box center [722, 258] width 248 height 17
click at [758, 301] on div "Are you a registered Home Care Package Provider? Yes No" at bounding box center [722, 278] width 258 height 61
drag, startPoint x: 606, startPoint y: 256, endPoint x: 813, endPoint y: 254, distance: 207.0
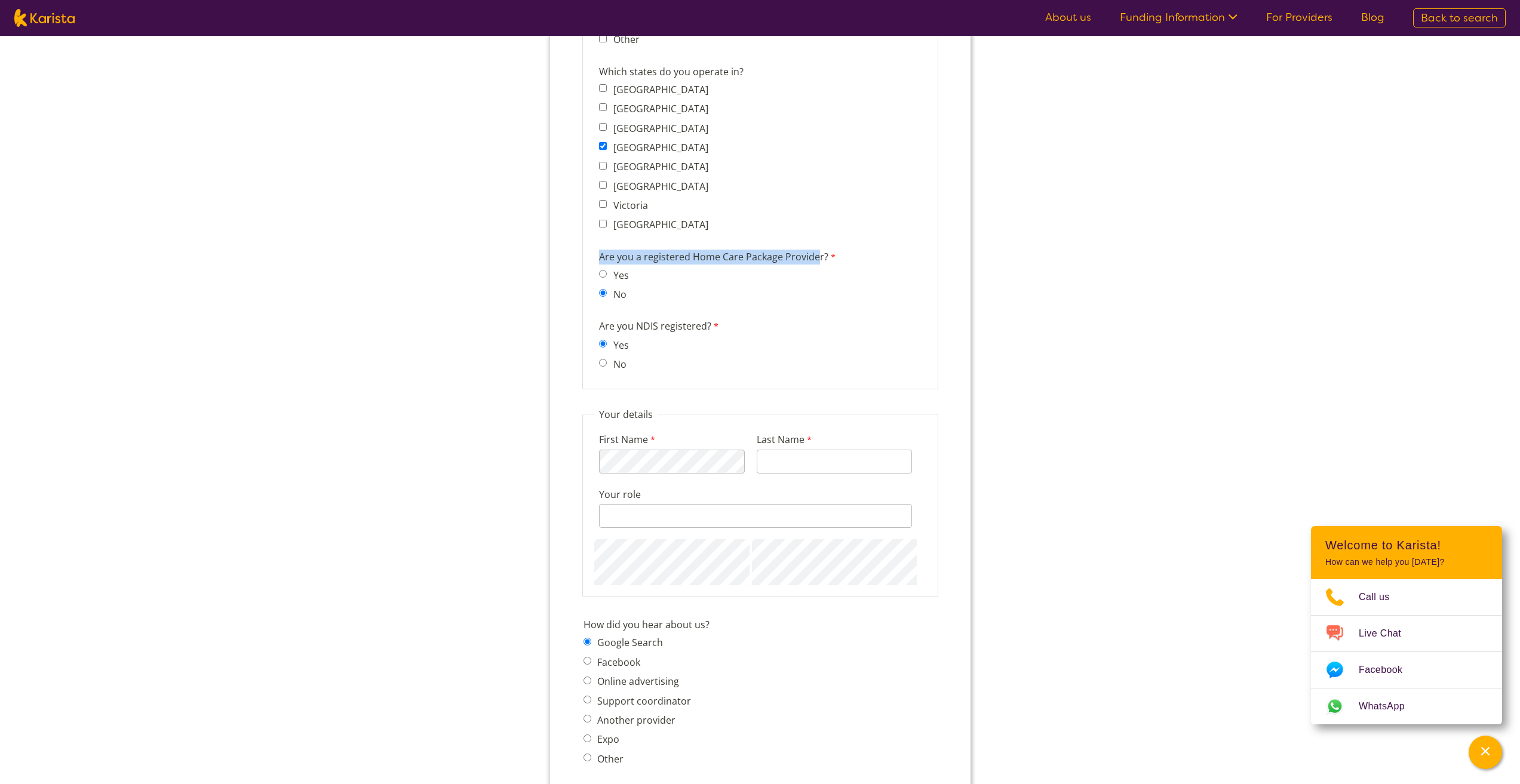
click at [813, 254] on div "Are you a registered Home Care Package Provider? Yes No" at bounding box center [722, 278] width 258 height 61
click at [732, 261] on label "Are you a registered Home Care Package Provider?" at bounding box center [722, 258] width 248 height 17
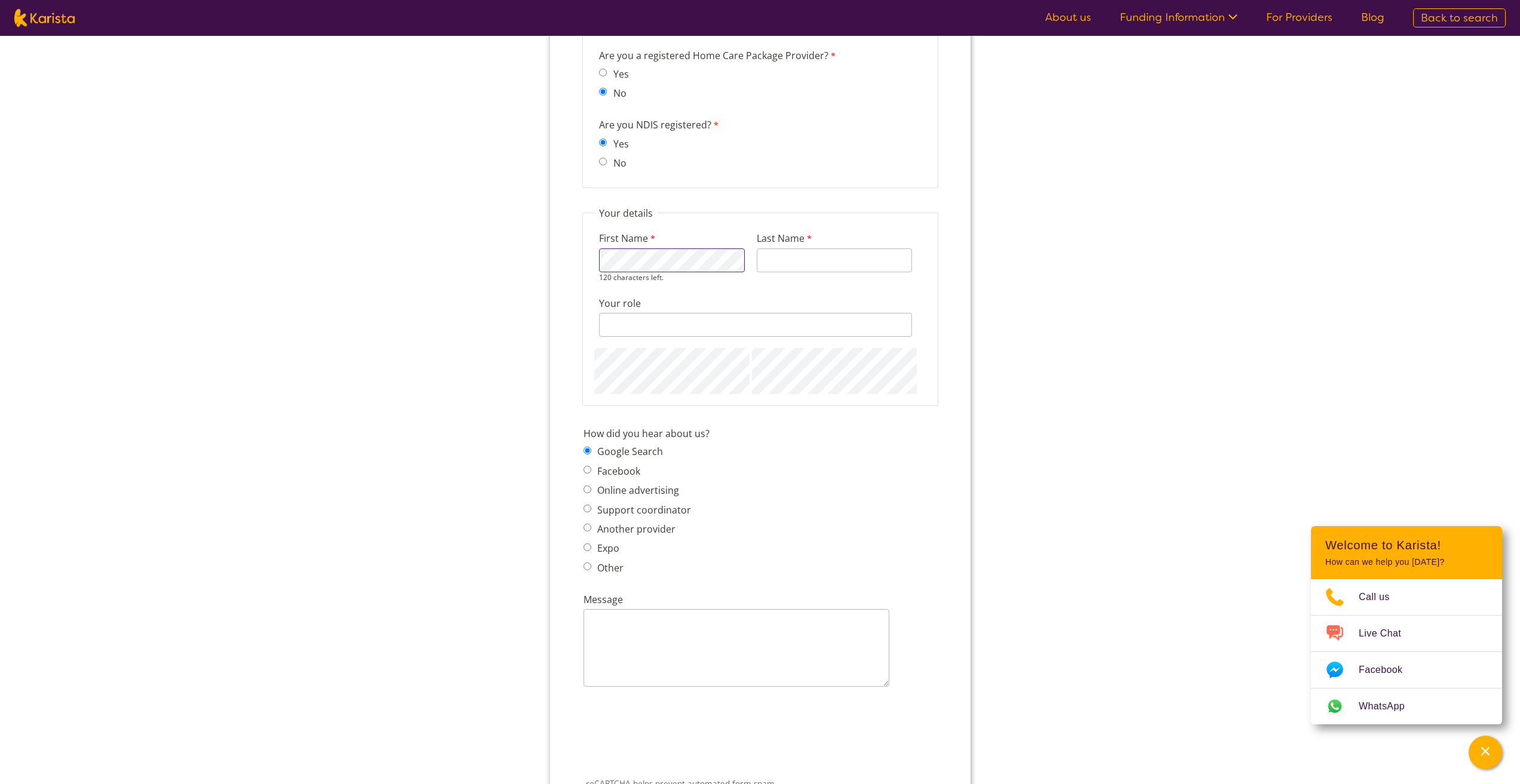
scroll to position [1161, 0]
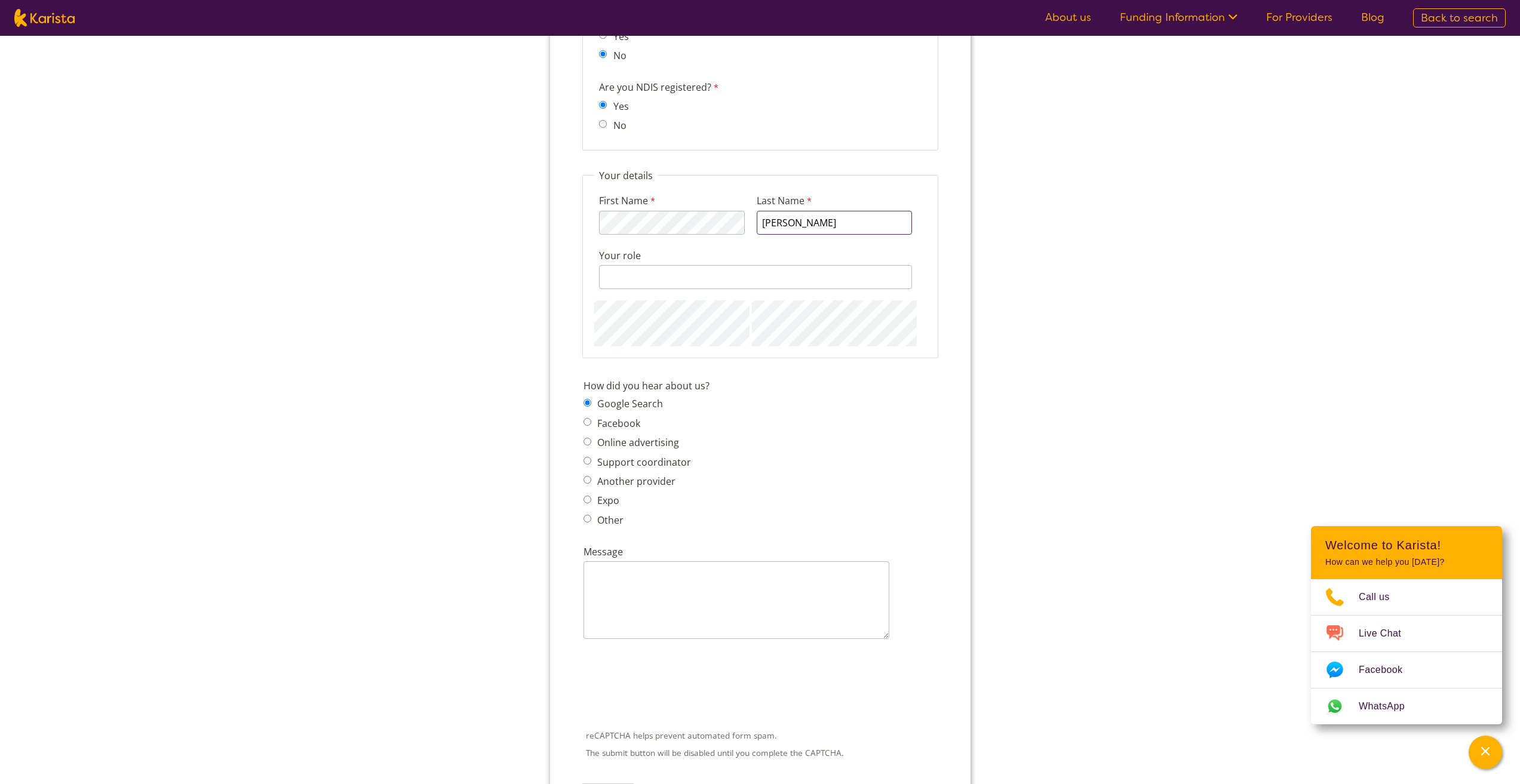
type input "[PERSON_NAME]"
type input "Director"
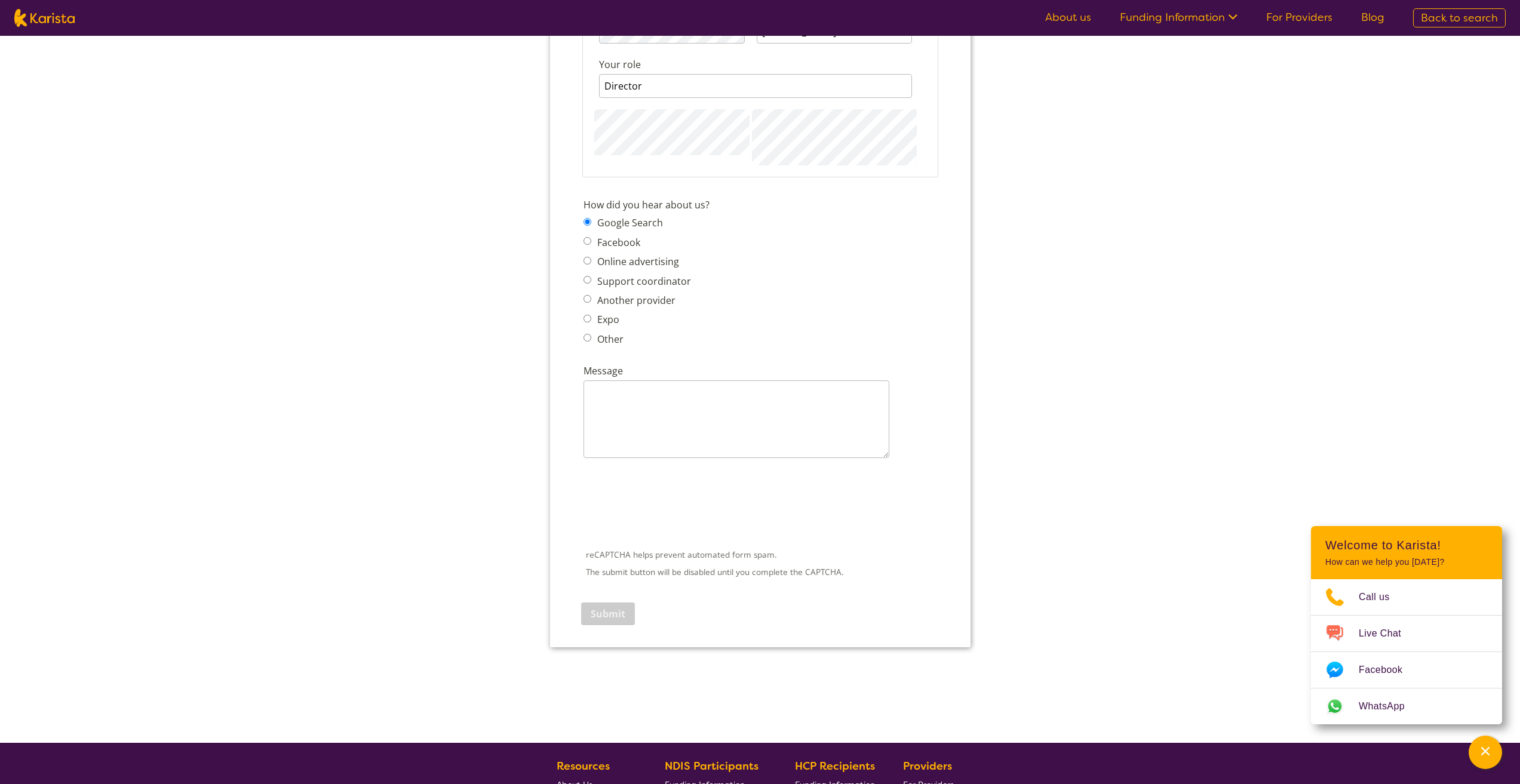
scroll to position [1460, 0]
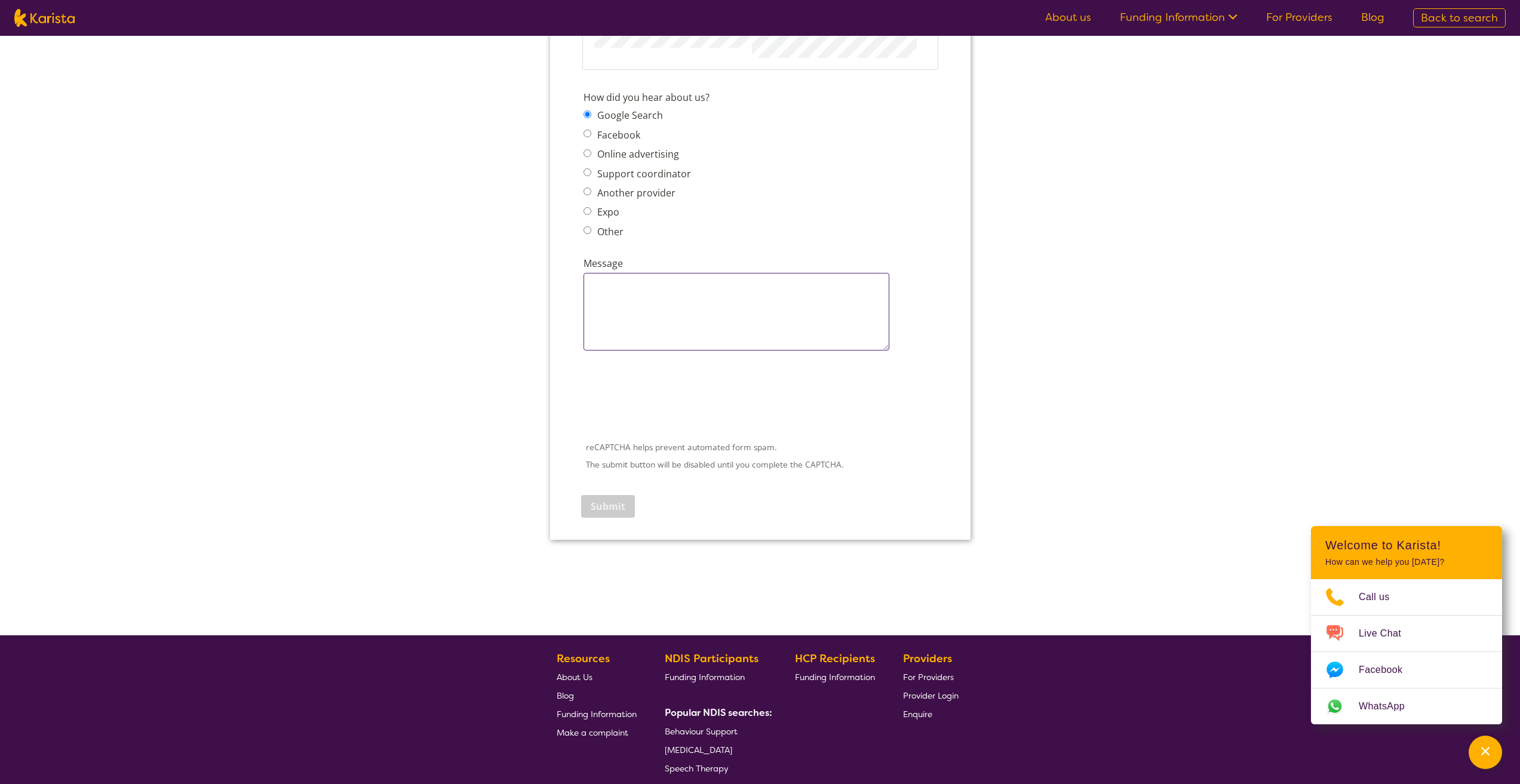
click at [620, 291] on textarea "Message" at bounding box center [736, 311] width 306 height 77
type textarea "We are looking for NDIS participants."
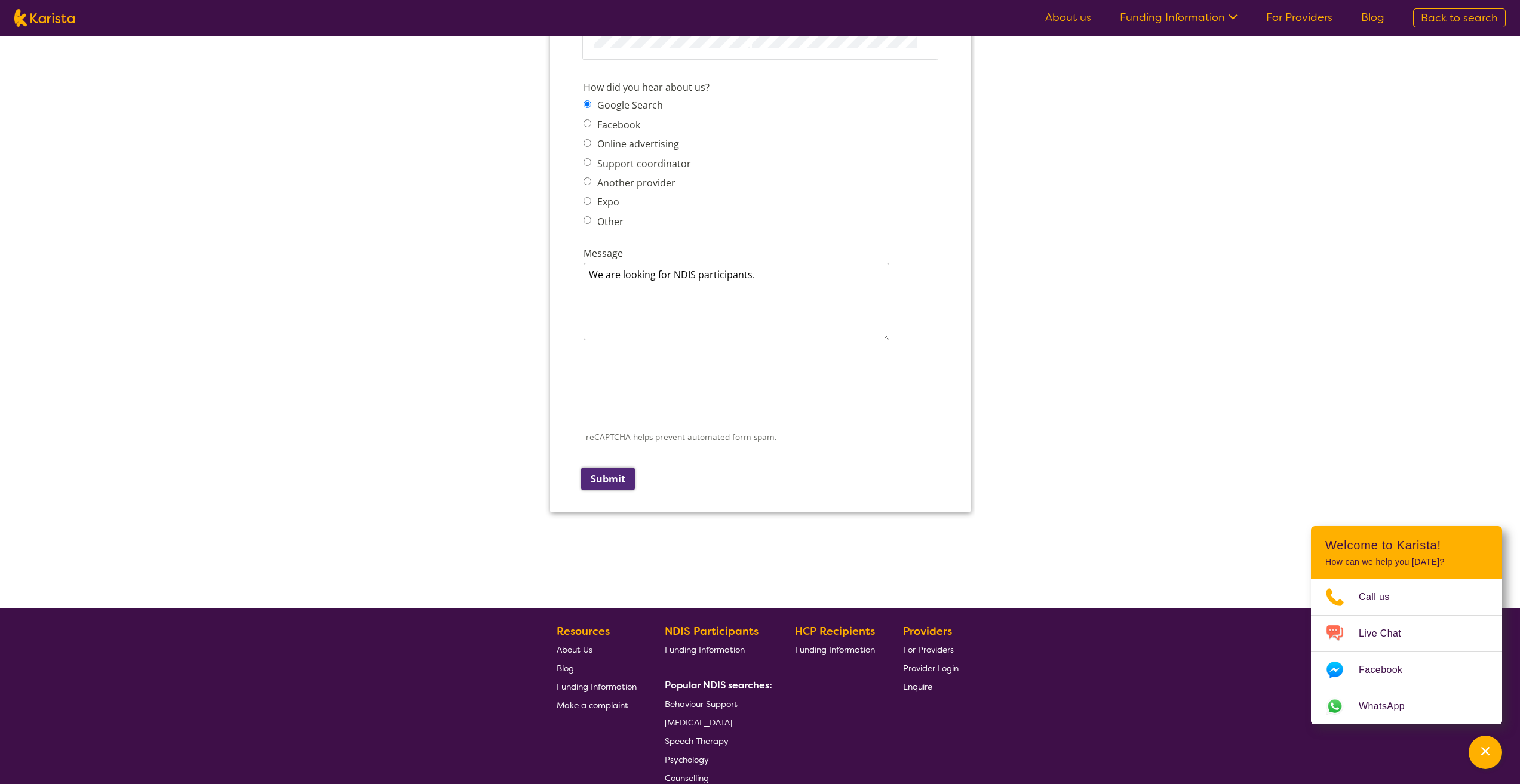
click at [613, 481] on input "Submit" at bounding box center [607, 479] width 53 height 23
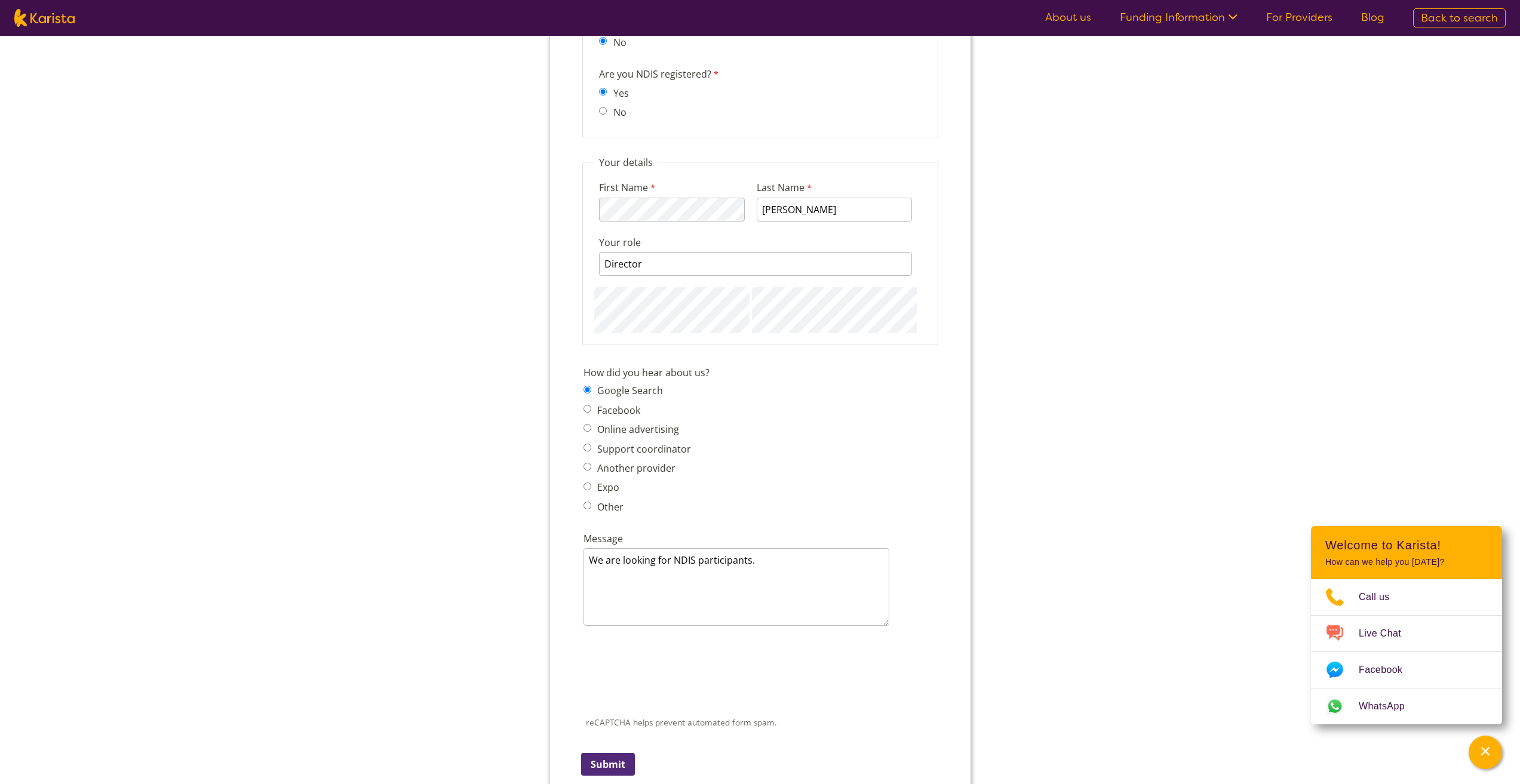
scroll to position [1419, 0]
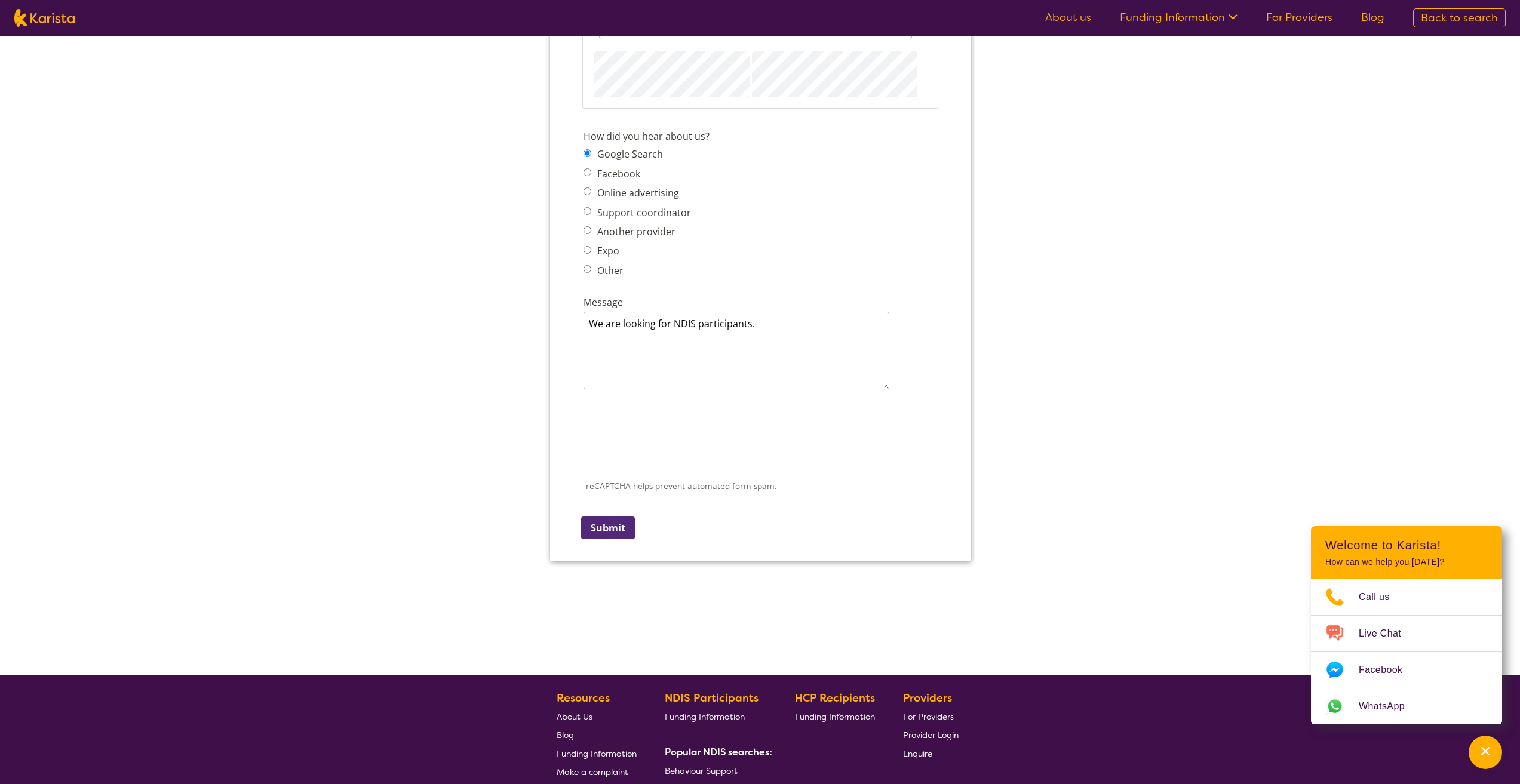
type input "1"
click at [807, 318] on textarea "We are looking for NDIS participants." at bounding box center [736, 340] width 306 height 77
click at [597, 529] on input "Submit" at bounding box center [607, 528] width 53 height 23
